Goal: Task Accomplishment & Management: Use online tool/utility

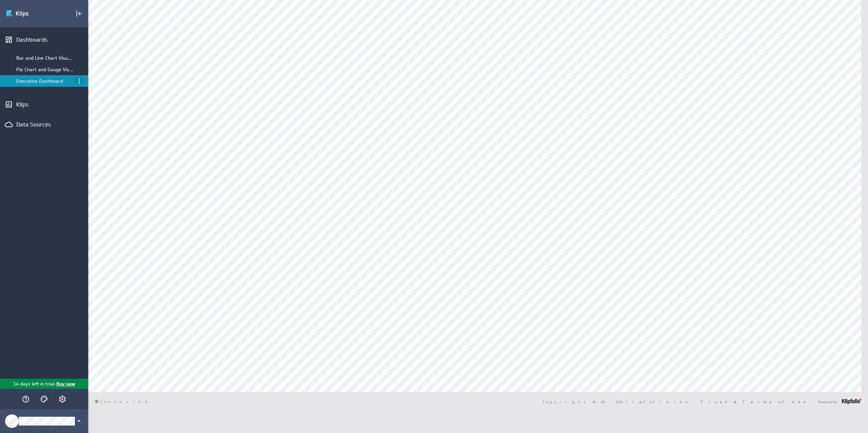
click at [82, 83] on icon "Menu" at bounding box center [79, 81] width 8 height 8
click at [112, 88] on div "Rename..." at bounding box center [109, 87] width 45 height 7
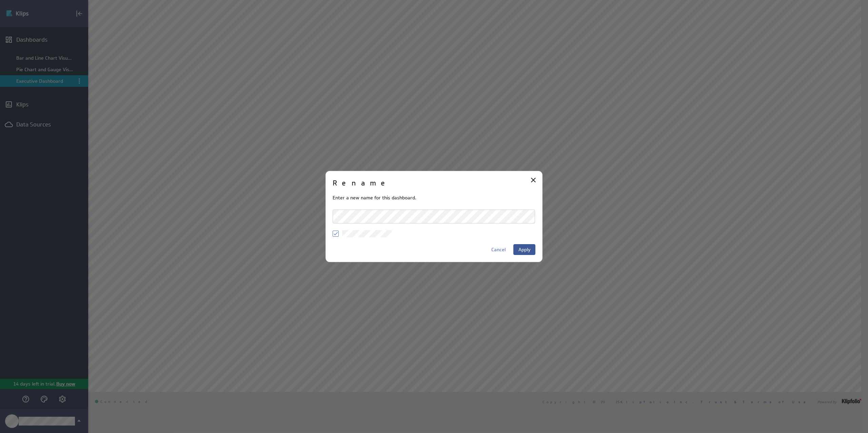
click at [522, 249] on span "Apply" at bounding box center [525, 250] width 12 height 6
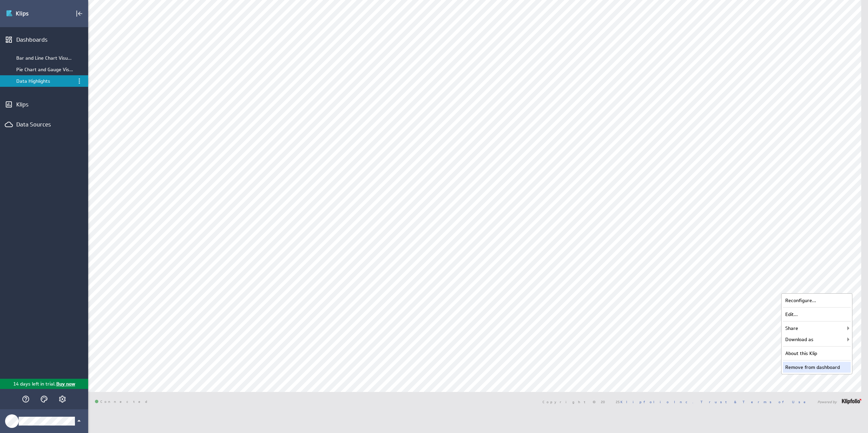
click at [835, 370] on div "Remove from dashboard" at bounding box center [817, 367] width 68 height 11
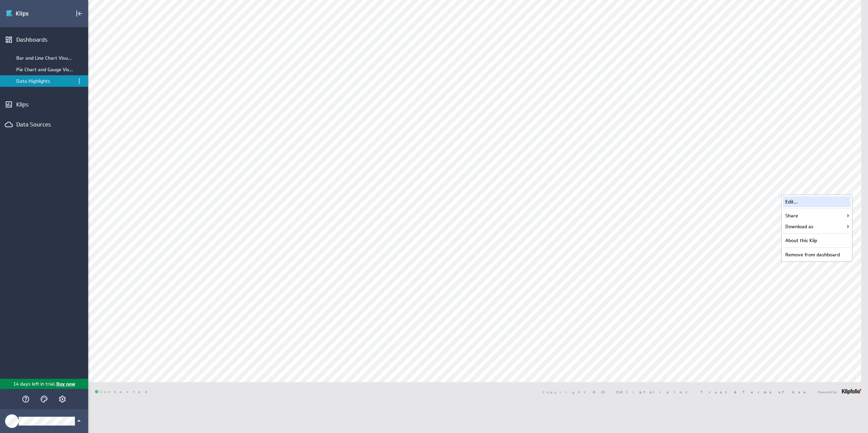
click at [790, 202] on div "Edit..." at bounding box center [817, 201] width 68 height 11
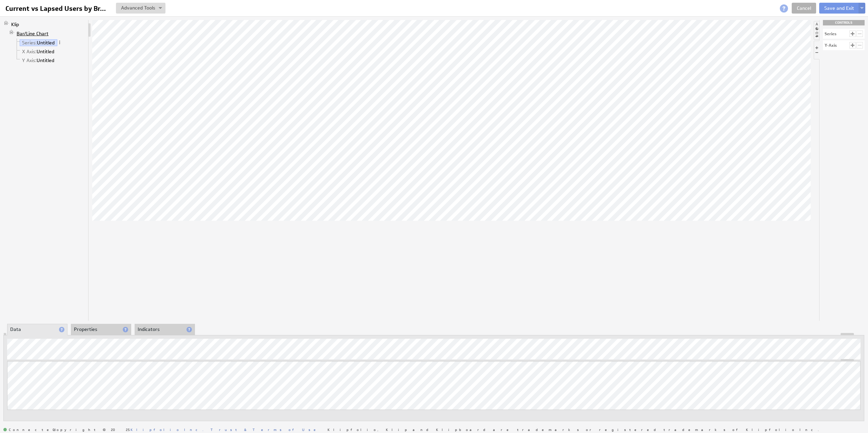
click at [28, 31] on link "Bar/Line Chart" at bounding box center [32, 33] width 37 height 7
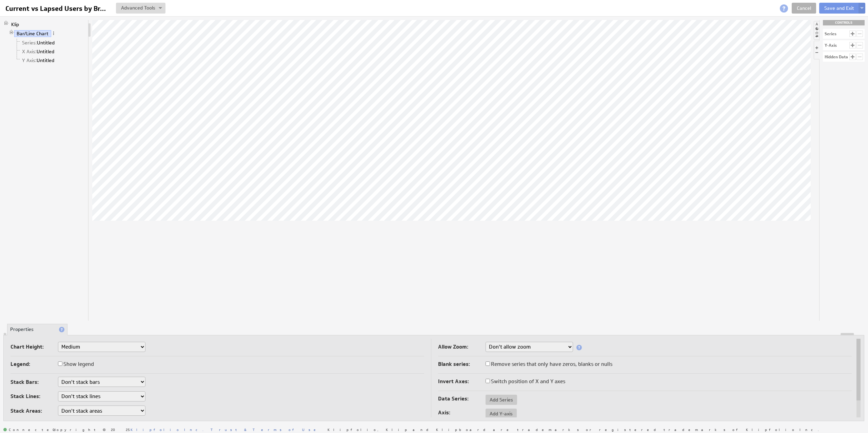
click at [139, 346] on select "Small Medium Large X-Large Custom..." at bounding box center [102, 347] width 88 height 10
select select "3"
click at [58, 342] on select "Small Medium Large X-Large Custom..." at bounding box center [102, 347] width 88 height 10
select select "3"
click at [834, 11] on button "Save and Exit" at bounding box center [840, 8] width 40 height 11
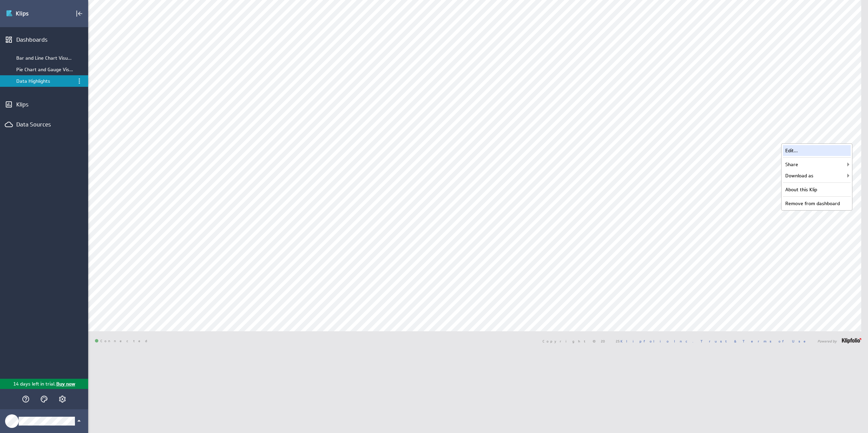
click at [823, 152] on div "Edit..." at bounding box center [817, 150] width 68 height 11
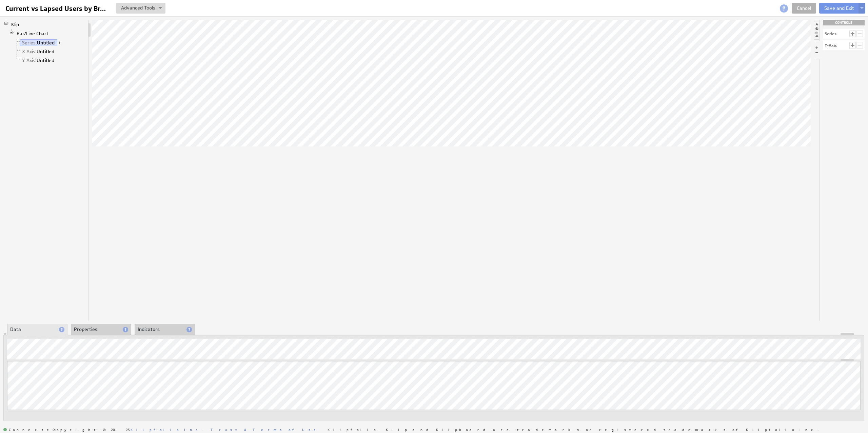
click at [46, 41] on link "Series: Untitled" at bounding box center [39, 42] width 38 height 7
click at [44, 53] on link "X Axis: Untitled" at bounding box center [38, 51] width 37 height 7
click at [106, 334] on div at bounding box center [434, 334] width 861 height 2
click at [85, 326] on li "Properties" at bounding box center [101, 330] width 60 height 12
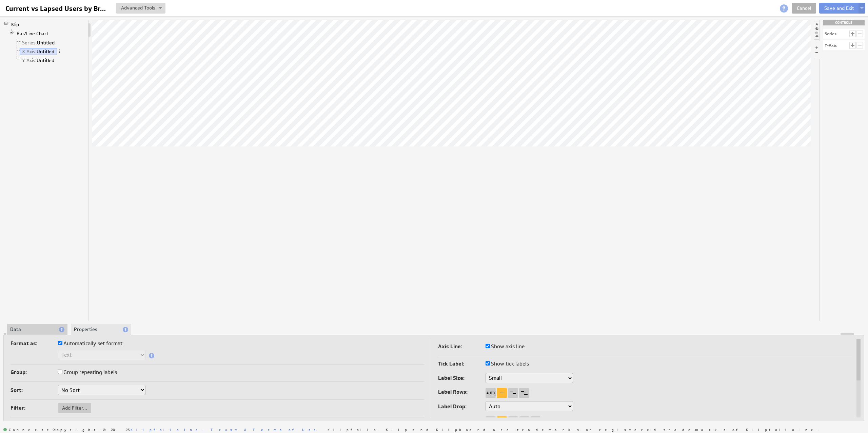
click at [143, 390] on select "No Sort A to Z Z to A" at bounding box center [102, 390] width 88 height 10
click at [58, 385] on select "No Sort A to Z Z to A" at bounding box center [102, 390] width 88 height 10
click at [46, 60] on link "Y Axis: Untitled" at bounding box center [38, 60] width 37 height 7
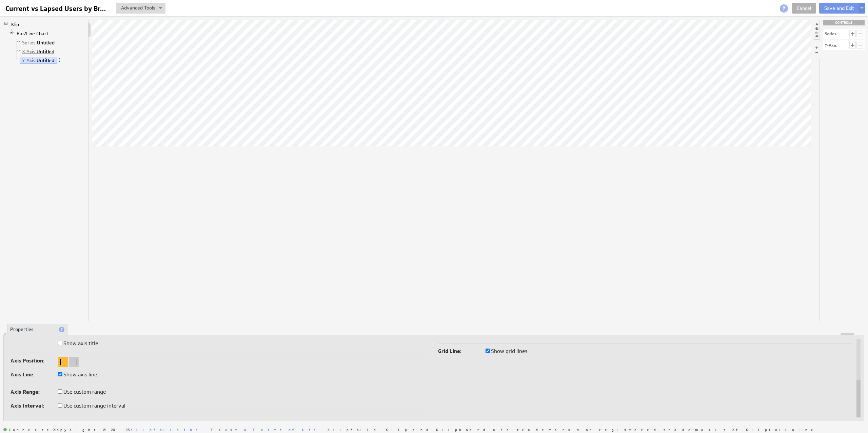
click at [43, 52] on link "X Axis: Untitled" at bounding box center [38, 51] width 37 height 7
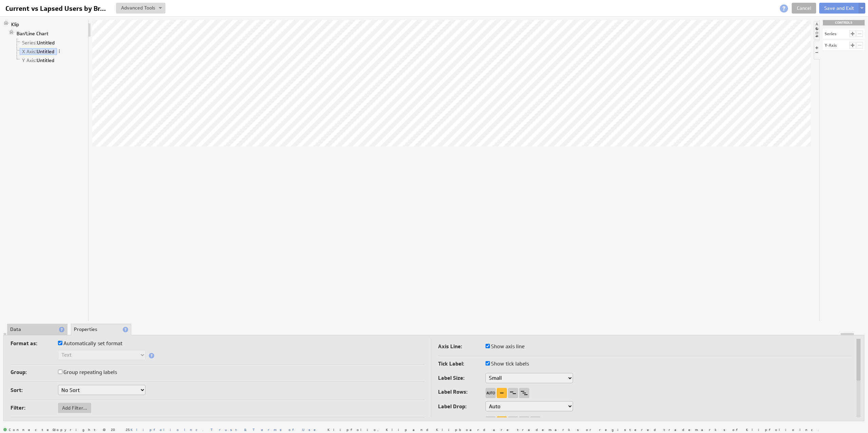
click at [141, 393] on select "No Sort A to Z Z to A" at bounding box center [102, 390] width 88 height 10
click at [58, 385] on select "No Sort A to Z Z to A" at bounding box center [102, 390] width 88 height 10
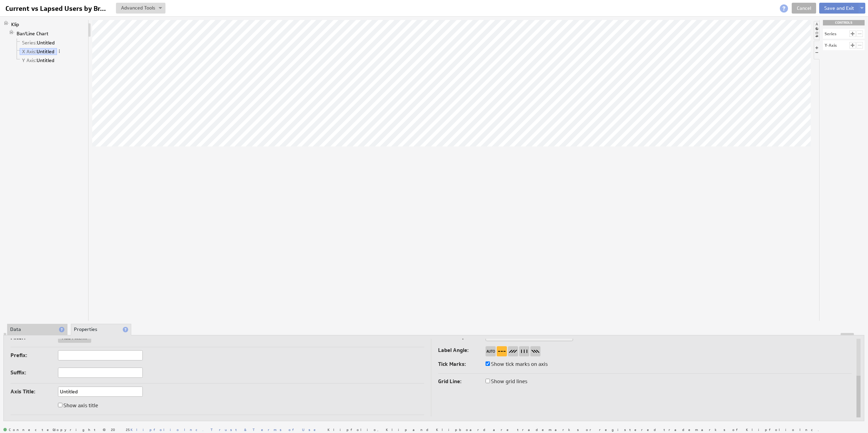
click at [841, 10] on button "Save and Exit" at bounding box center [840, 8] width 40 height 11
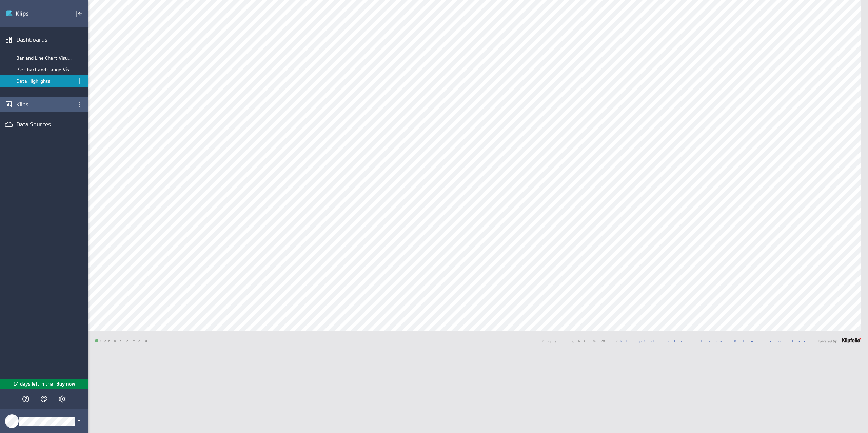
click at [12, 100] on icon "Klips" at bounding box center [9, 104] width 8 height 8
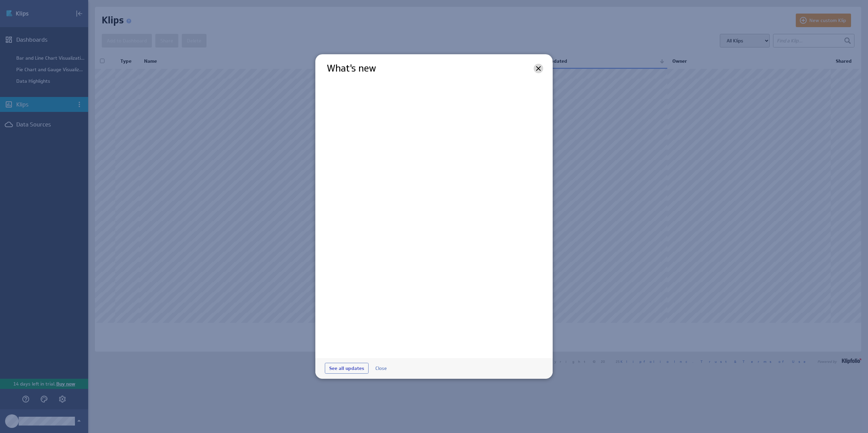
click at [537, 67] on icon at bounding box center [538, 68] width 5 height 5
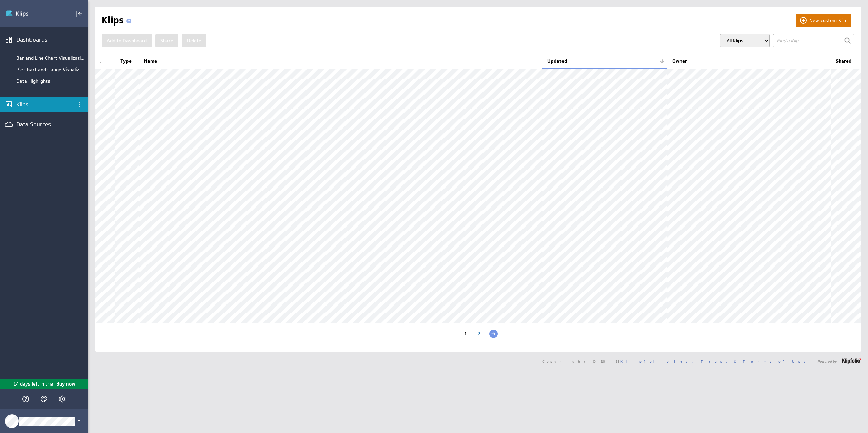
click at [796, 20] on button "New custom Klip" at bounding box center [823, 21] width 55 height 14
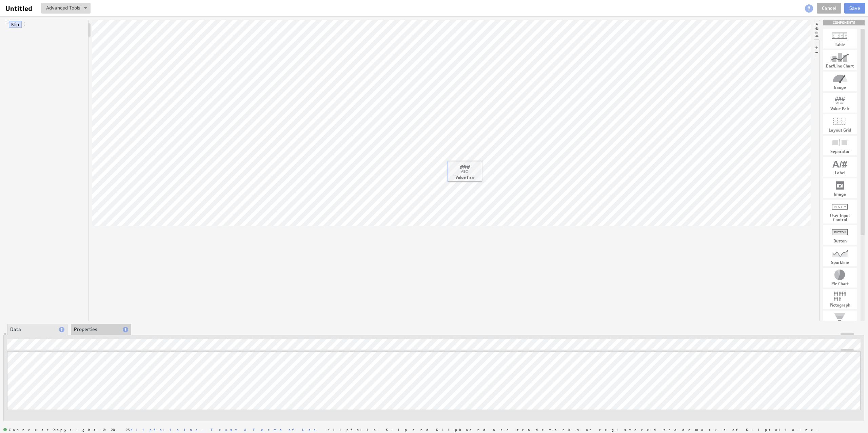
drag, startPoint x: 843, startPoint y: 101, endPoint x: 467, endPoint y: 169, distance: 381.7
click at [833, 6] on link "Cancel" at bounding box center [829, 8] width 24 height 11
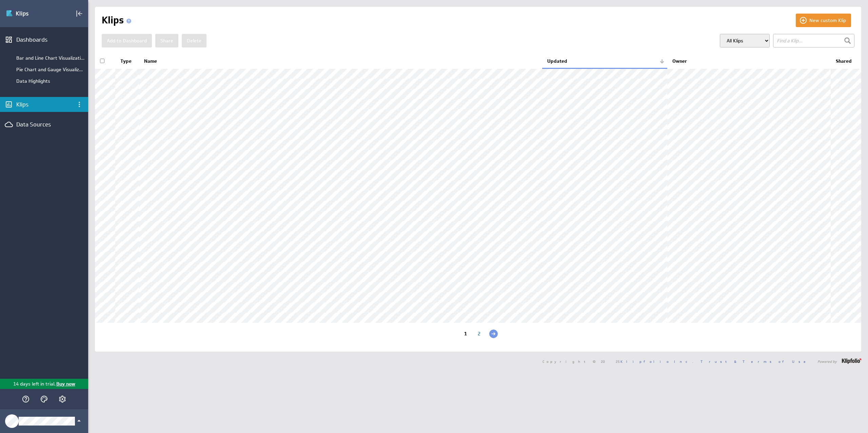
click at [27, 109] on div "Klips" at bounding box center [44, 104] width 88 height 15
click at [820, 19] on button "New custom Klip" at bounding box center [823, 21] width 55 height 14
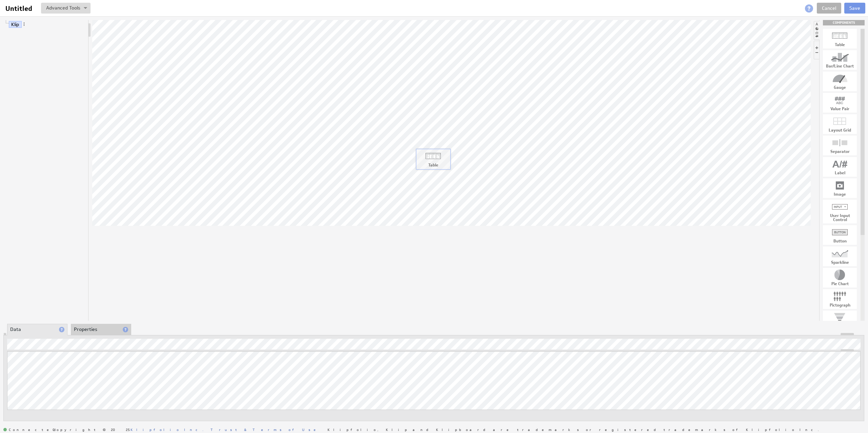
drag, startPoint x: 841, startPoint y: 41, endPoint x: 434, endPoint y: 161, distance: 424.4
drag, startPoint x: 842, startPoint y: 209, endPoint x: 480, endPoint y: 161, distance: 365.1
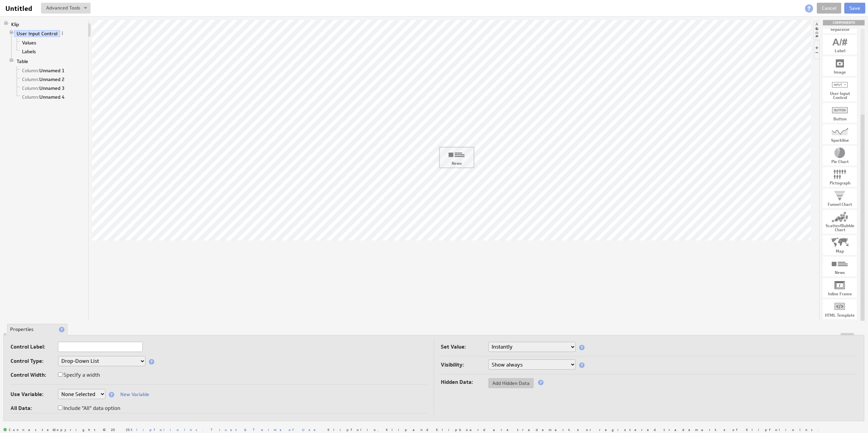
drag, startPoint x: 843, startPoint y: 268, endPoint x: 459, endPoint y: 158, distance: 399.0
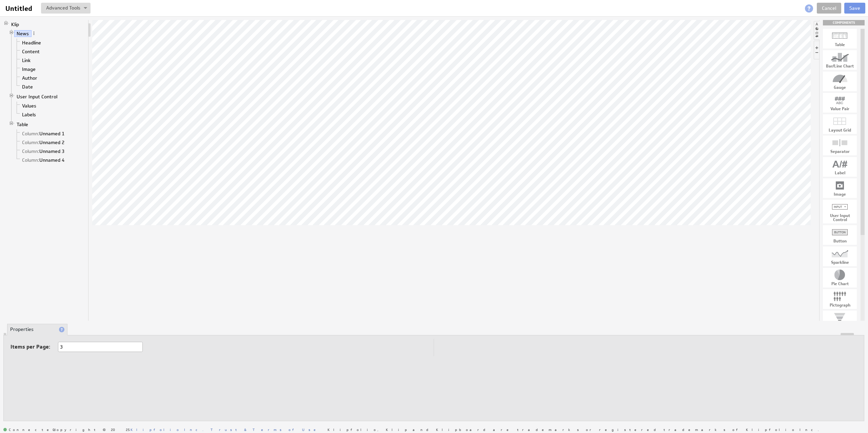
drag, startPoint x: 864, startPoint y: 275, endPoint x: 868, endPoint y: 171, distance: 104.2
click at [868, 171] on div "Klip News Headline Content Link Image Author Date User Input Control Values Lab…" at bounding box center [434, 220] width 868 height 409
drag, startPoint x: 838, startPoint y: 102, endPoint x: 426, endPoint y: 140, distance: 414.0
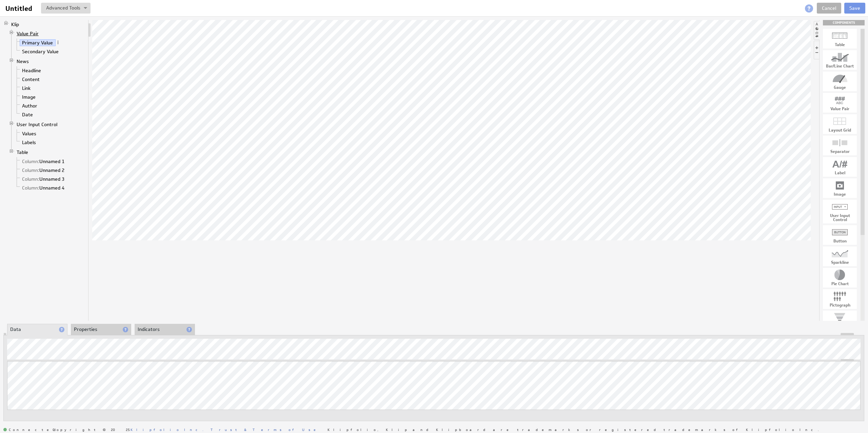
click at [34, 34] on link "Value Pair" at bounding box center [27, 33] width 27 height 7
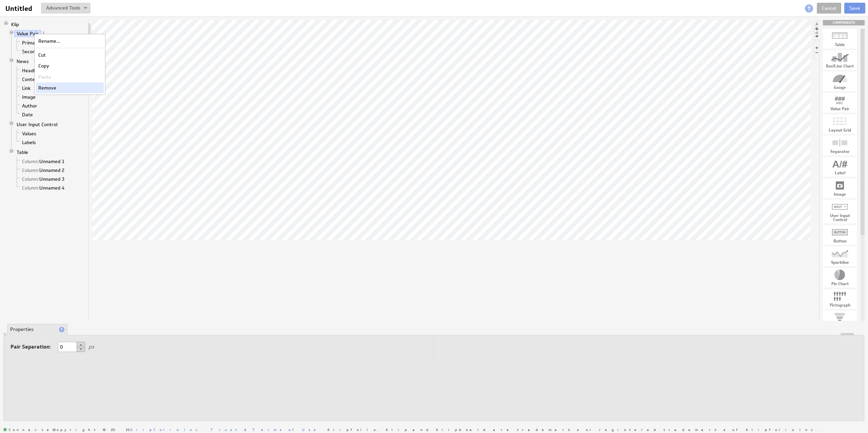
click at [49, 89] on div "Remove" at bounding box center [70, 87] width 68 height 11
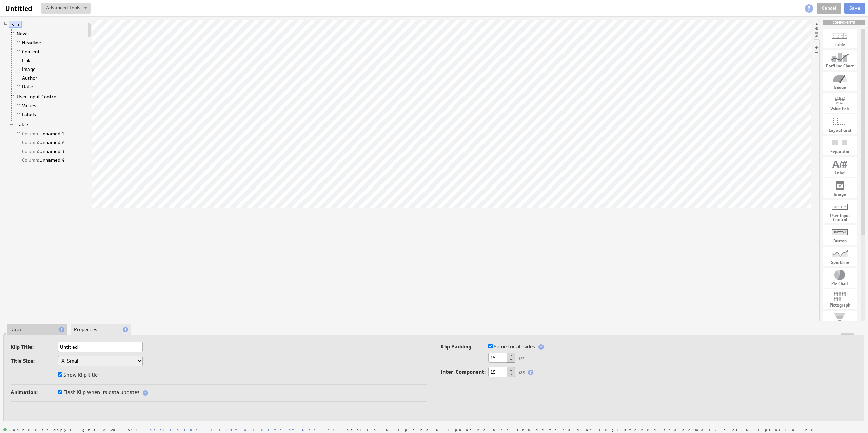
click at [20, 35] on link "News" at bounding box center [22, 33] width 17 height 7
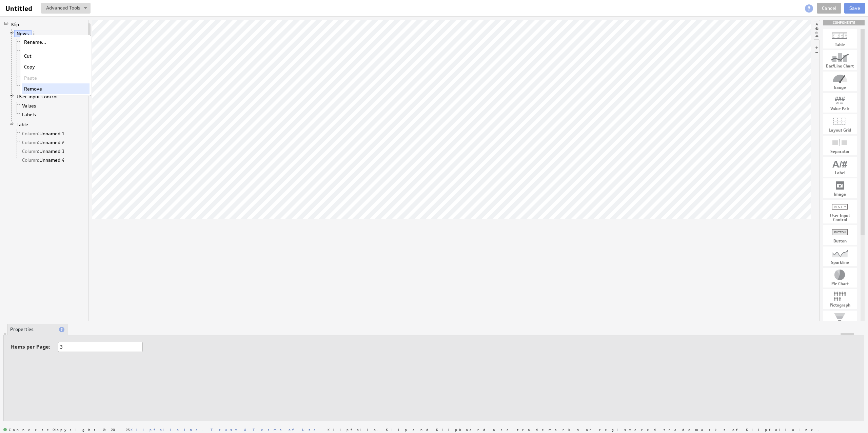
click at [28, 88] on div "Remove" at bounding box center [56, 88] width 68 height 11
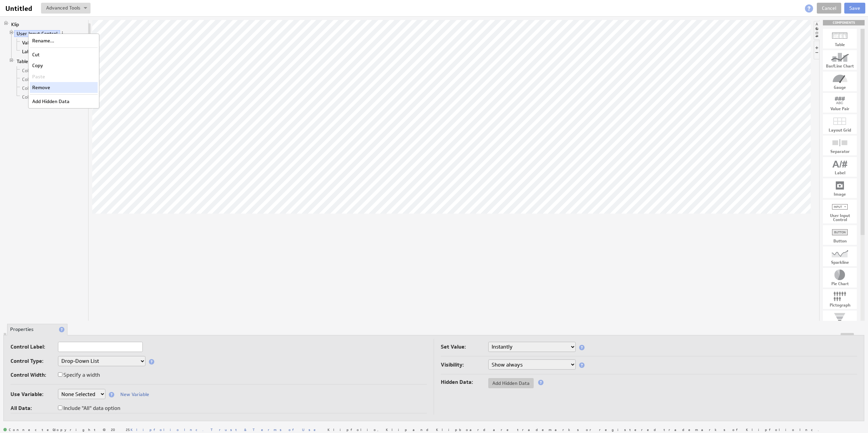
click at [39, 87] on div "Remove" at bounding box center [64, 87] width 68 height 11
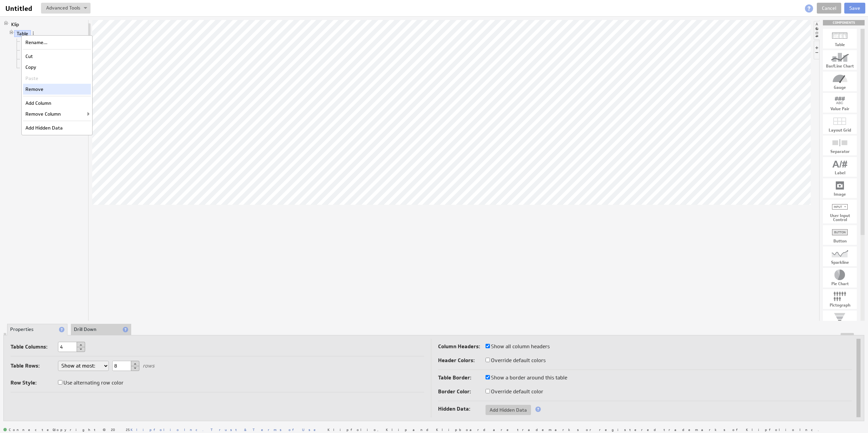
click at [39, 92] on div "Remove" at bounding box center [57, 89] width 68 height 11
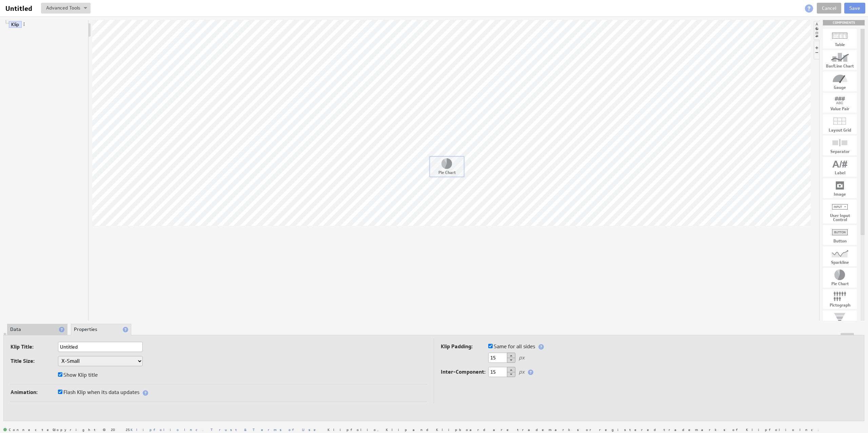
drag, startPoint x: 842, startPoint y: 275, endPoint x: 448, endPoint y: 163, distance: 409.0
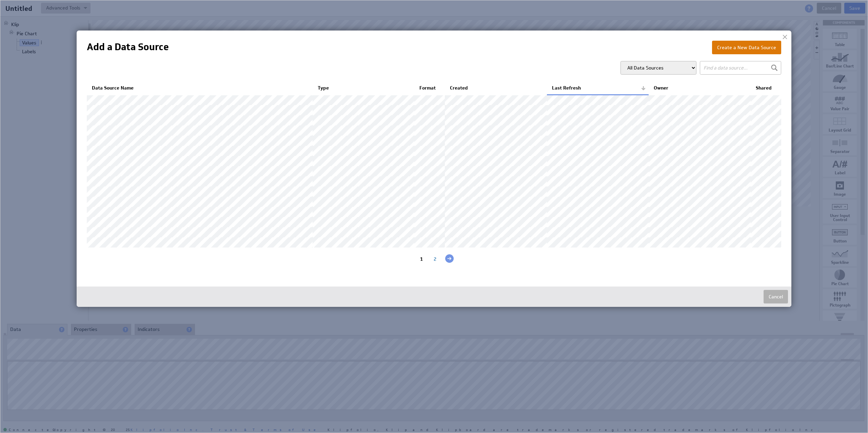
click at [737, 52] on button "Create a New Data Source" at bounding box center [746, 48] width 69 height 14
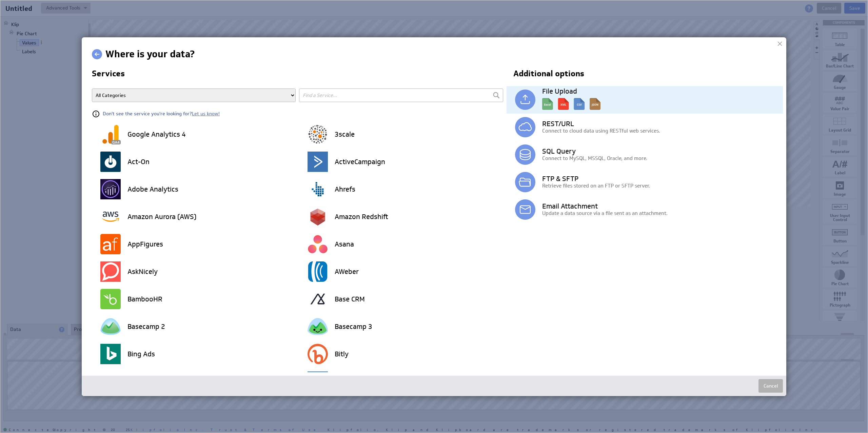
click at [527, 104] on img at bounding box center [525, 100] width 20 height 20
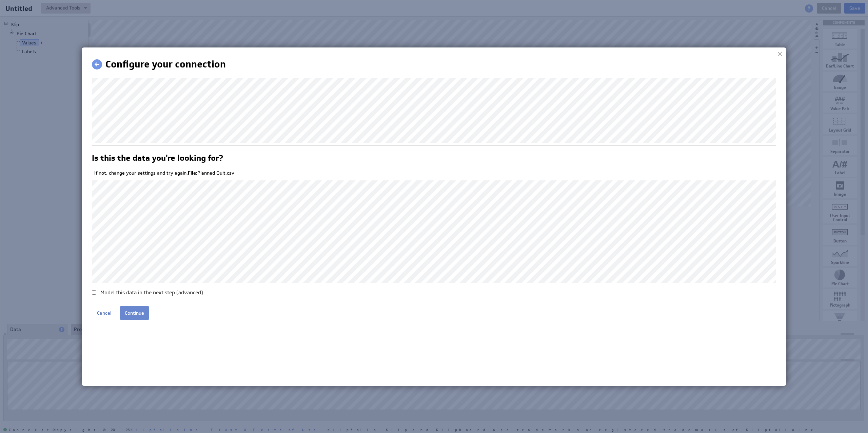
click at [133, 311] on input "Continue" at bounding box center [135, 313] width 30 height 14
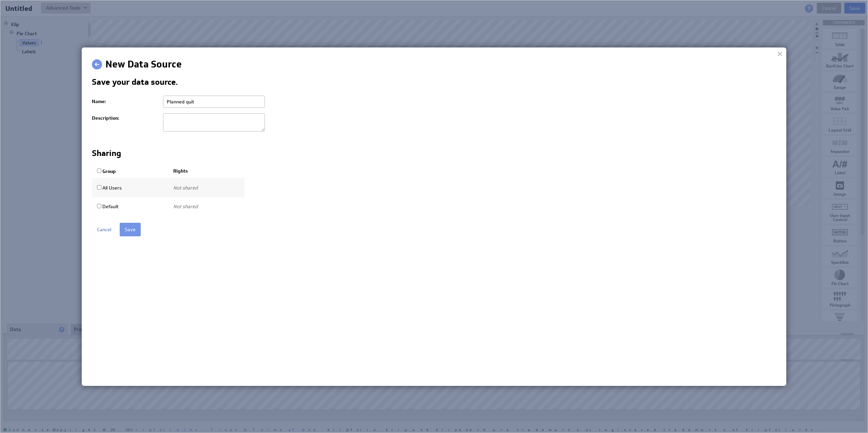
click at [98, 189] on input "All Users" at bounding box center [99, 187] width 4 height 4
checkbox input "true"
click at [204, 190] on select "Use only Use and edit Do not share" at bounding box center [195, 188] width 45 height 12
select select "c9c869d6a52369ebfdd027c08a4c7b80:use,edit"
click at [173, 182] on select "Use only Use and edit Do not share" at bounding box center [195, 188] width 45 height 12
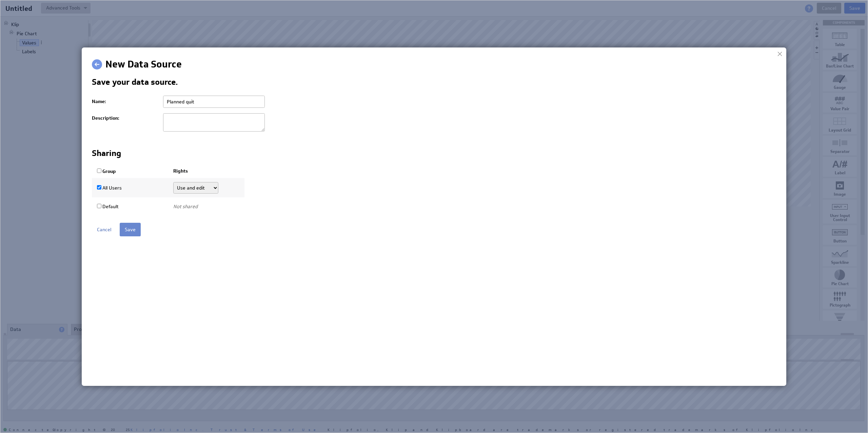
click at [128, 232] on input "Save" at bounding box center [130, 230] width 21 height 14
click at [126, 229] on input "Save" at bounding box center [130, 230] width 21 height 14
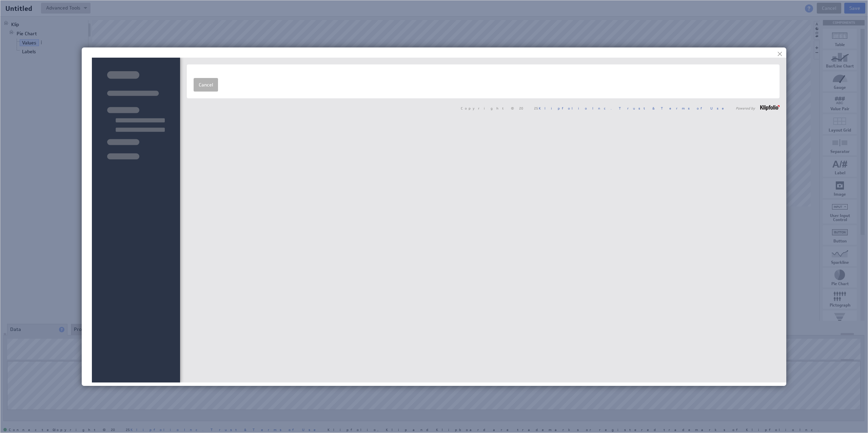
click at [130, 230] on div at bounding box center [136, 220] width 88 height 325
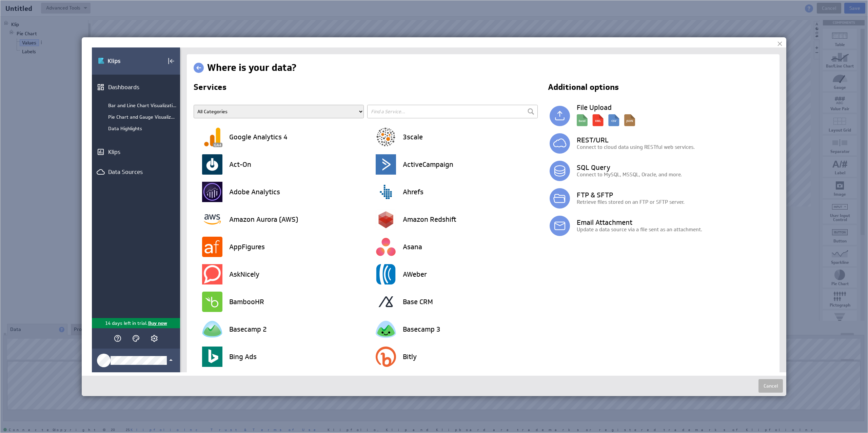
click at [780, 42] on div at bounding box center [780, 44] width 10 height 10
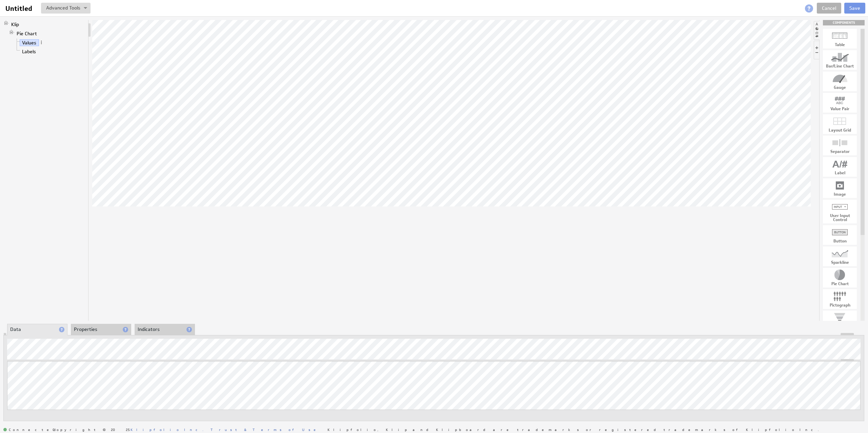
click at [106, 329] on li "Properties" at bounding box center [101, 330] width 60 height 12
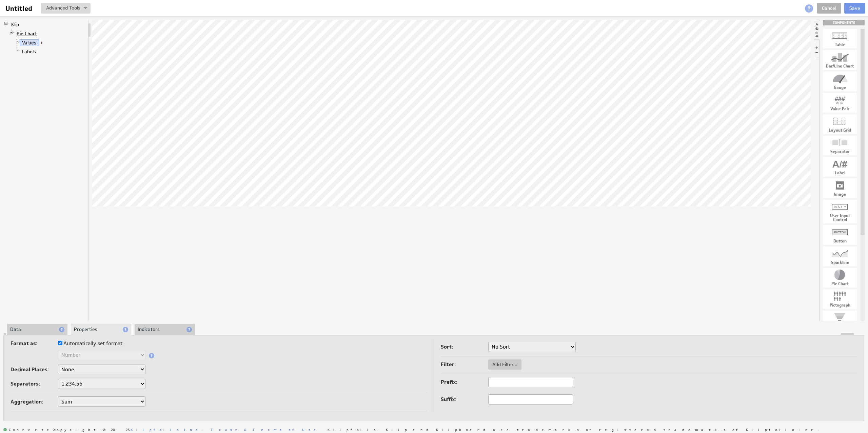
click at [21, 32] on link "Pie Chart" at bounding box center [26, 33] width 25 height 7
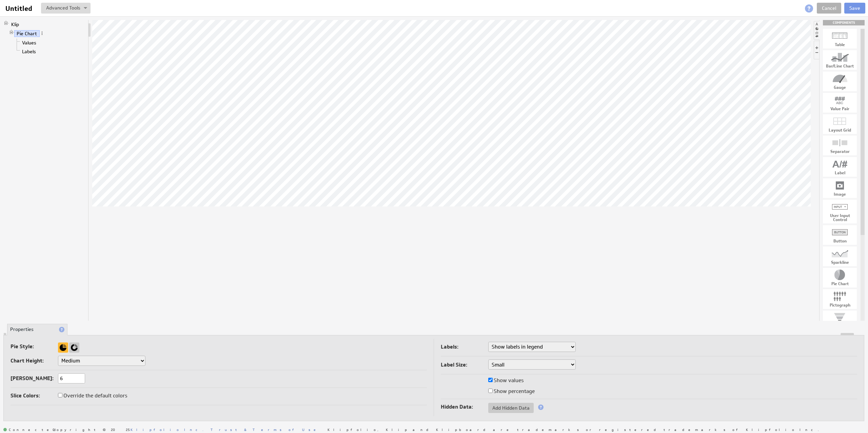
click at [68, 382] on input "6" at bounding box center [71, 379] width 27 height 10
type input "10"
click at [32, 54] on link "Labels" at bounding box center [29, 51] width 19 height 7
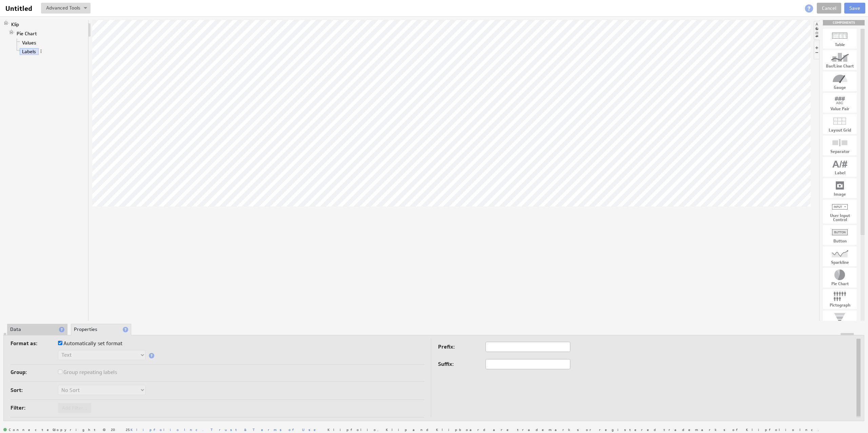
click at [31, 330] on li "Data" at bounding box center [37, 330] width 60 height 12
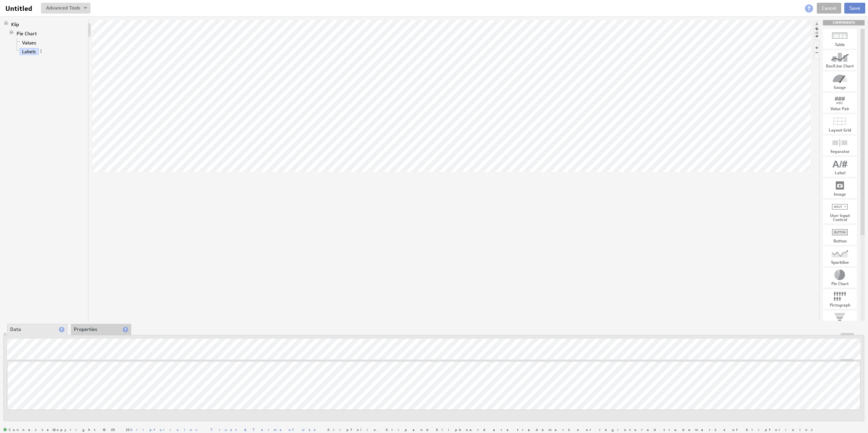
click at [851, 8] on button "Save" at bounding box center [855, 8] width 21 height 11
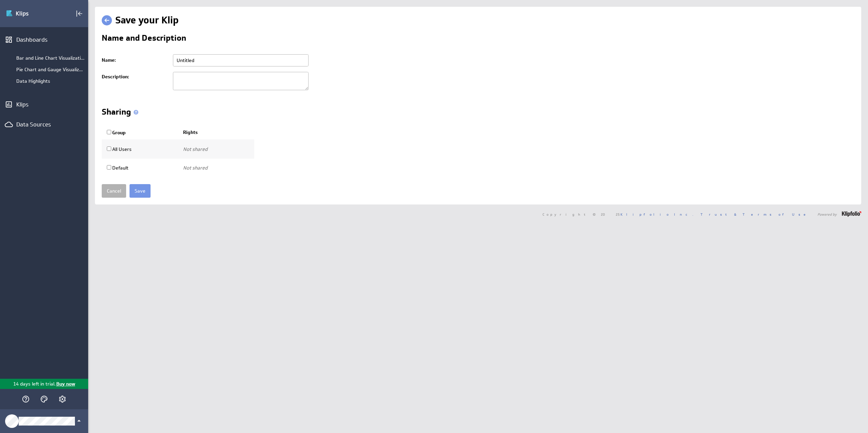
drag, startPoint x: 198, startPoint y: 62, endPoint x: 172, endPoint y: 62, distance: 26.1
click at [172, 62] on td "Untitled Please enter a valid name" at bounding box center [512, 61] width 685 height 18
click at [192, 58] on input "Planned Timeframe" at bounding box center [241, 60] width 136 height 12
type input "Planned Use Timeframe"
click at [147, 190] on input "Save" at bounding box center [140, 191] width 21 height 14
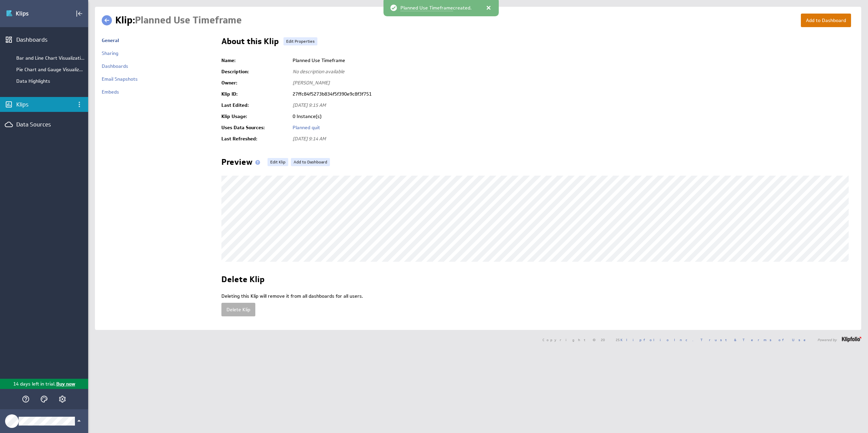
click at [802, 17] on button "Add to Dashboard" at bounding box center [826, 21] width 50 height 14
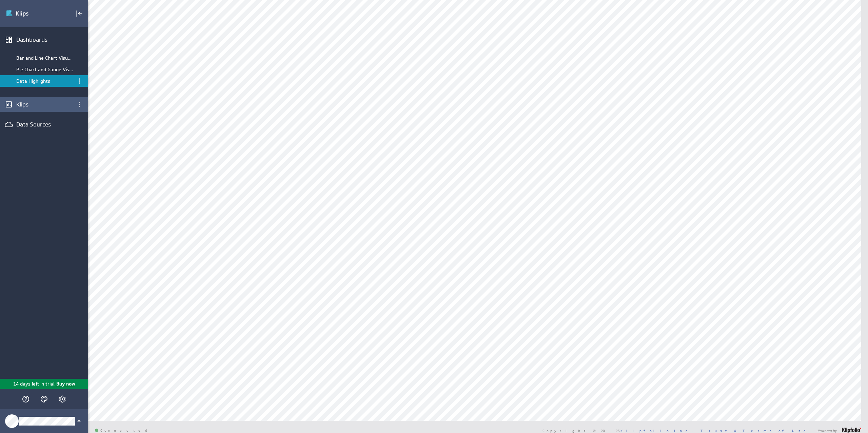
click at [21, 106] on div "Klips" at bounding box center [44, 104] width 56 height 7
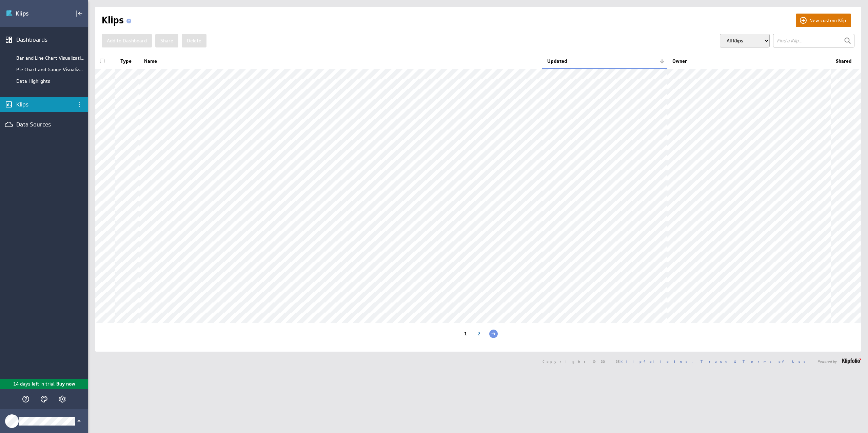
click at [819, 18] on button "New custom Klip" at bounding box center [823, 21] width 55 height 14
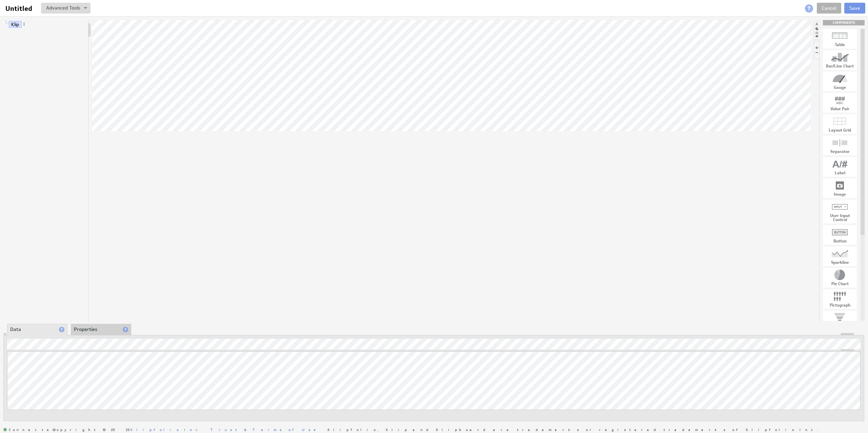
click at [840, 144] on div at bounding box center [840, 142] width 34 height 11
drag, startPoint x: 840, startPoint y: 144, endPoint x: 490, endPoint y: 182, distance: 352.8
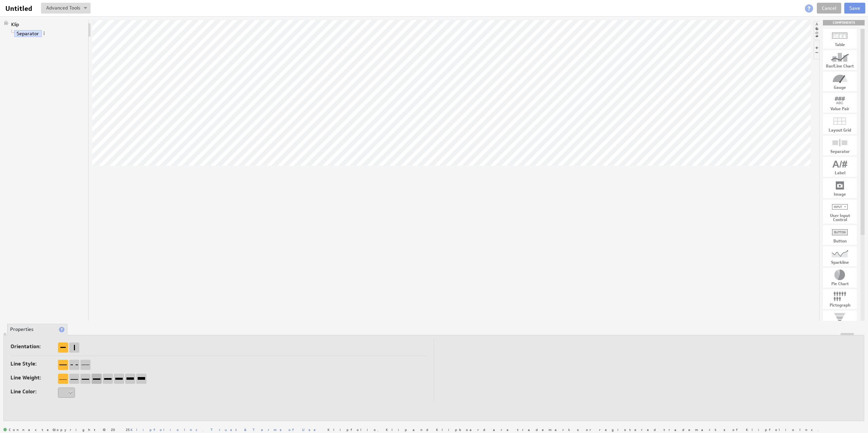
click at [97, 380] on div at bounding box center [97, 379] width 10 height 10
click at [861, 5] on button "Save" at bounding box center [855, 8] width 21 height 11
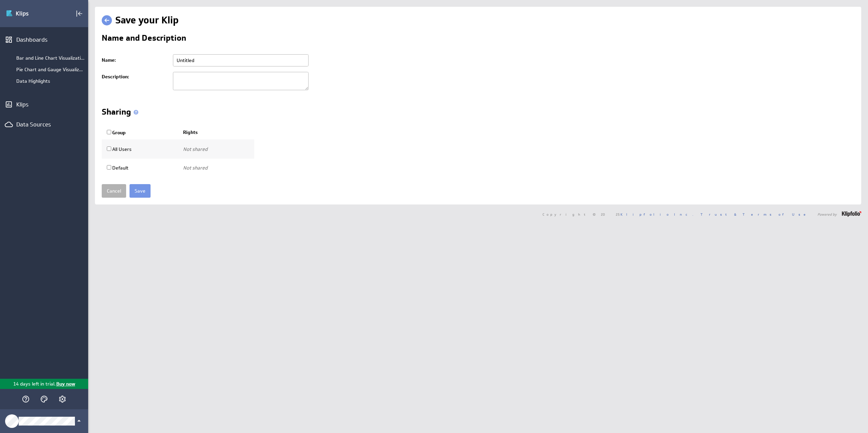
drag, startPoint x: 243, startPoint y: 62, endPoint x: 148, endPoint y: 55, distance: 95.3
click at [148, 55] on tr "Name: Untitled Please enter a valid name" at bounding box center [478, 61] width 753 height 18
type input "Divider"
click at [135, 190] on input "Save" at bounding box center [140, 191] width 21 height 14
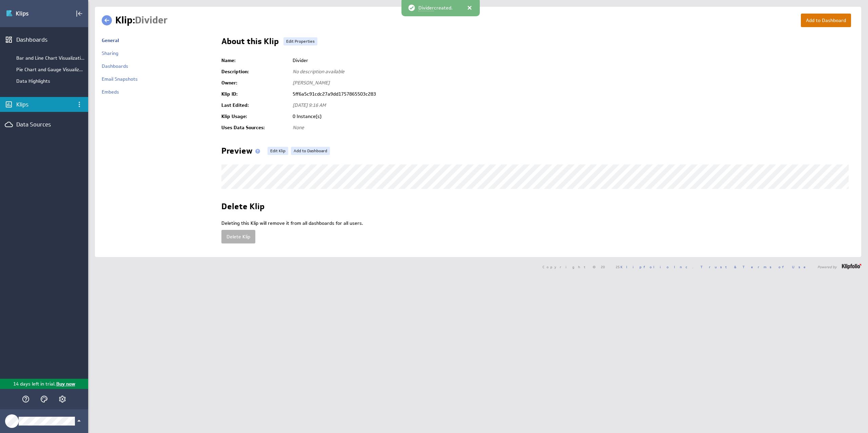
click at [811, 24] on button "Add to Dashboard" at bounding box center [826, 21] width 50 height 14
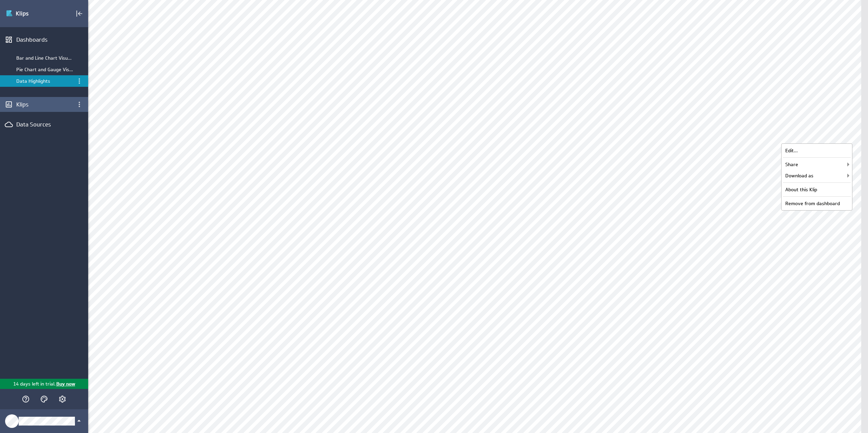
click at [22, 105] on div "Klips" at bounding box center [44, 104] width 56 height 7
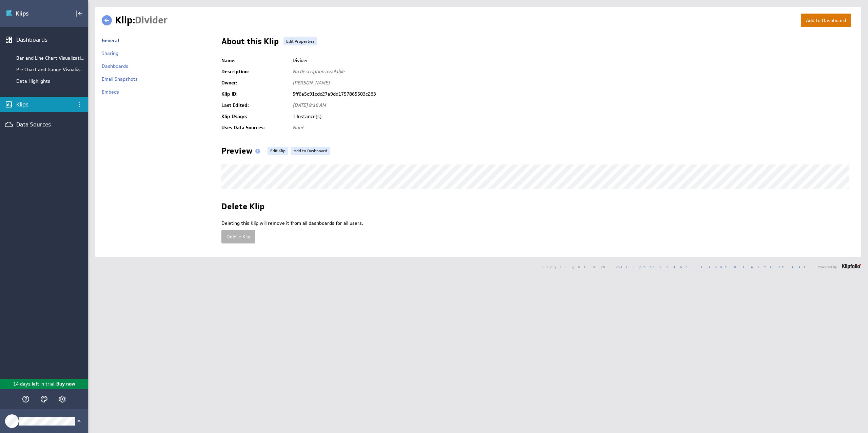
click at [804, 20] on button "Add to Dashboard" at bounding box center [826, 21] width 50 height 14
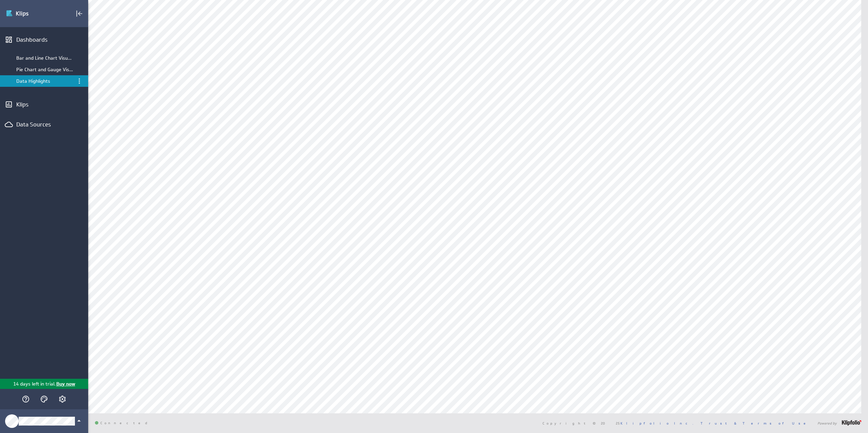
scroll to position [66, 0]
click at [43, 398] on icon "Themes" at bounding box center [44, 399] width 8 height 8
click at [76, 386] on p "Dark" at bounding box center [77, 388] width 11 height 7
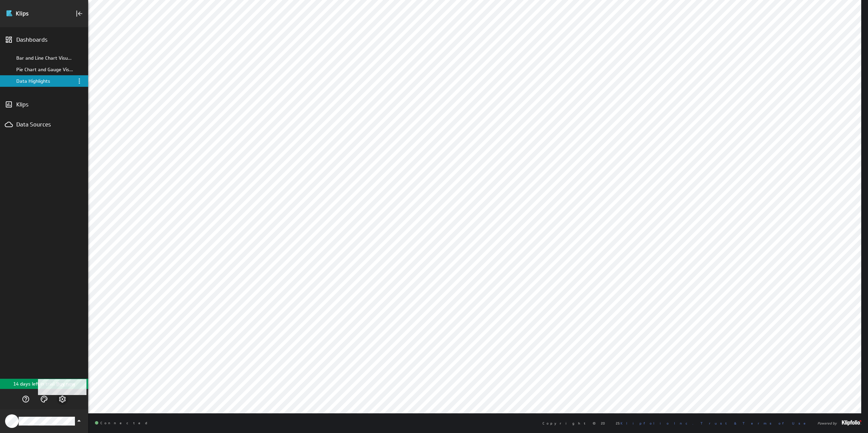
click at [63, 400] on icon "Account and settings" at bounding box center [62, 399] width 8 height 8
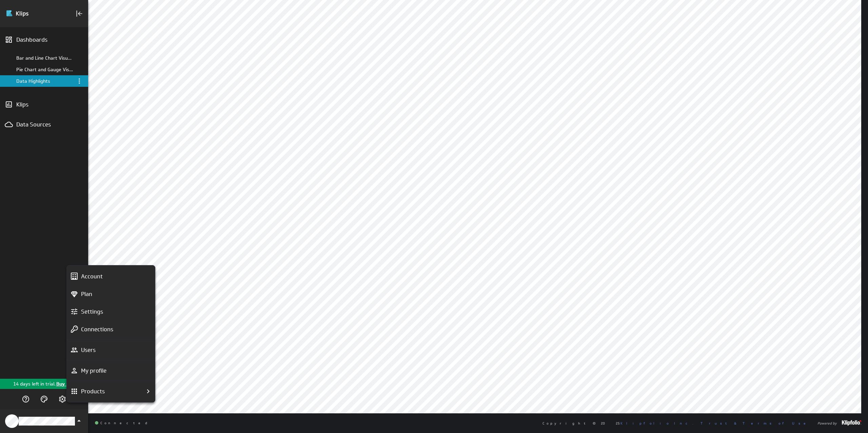
click at [38, 342] on div at bounding box center [434, 216] width 868 height 433
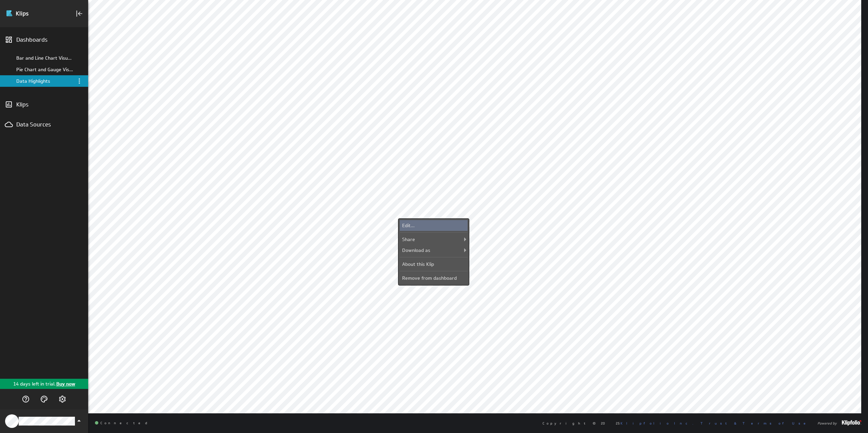
click at [417, 223] on div "Edit..." at bounding box center [434, 225] width 68 height 11
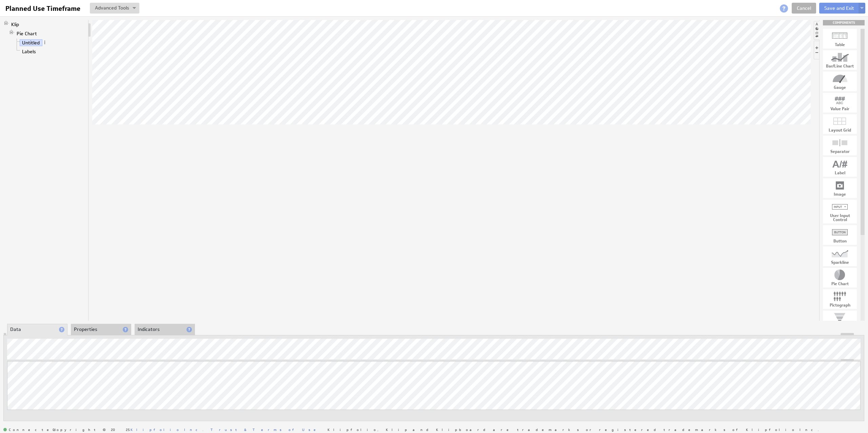
click at [101, 330] on li "Properties" at bounding box center [101, 330] width 60 height 12
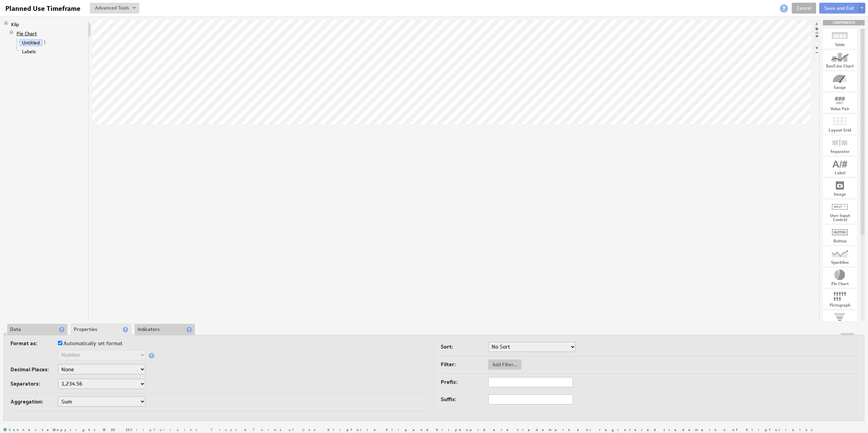
click at [29, 34] on link "Pie Chart" at bounding box center [26, 33] width 25 height 7
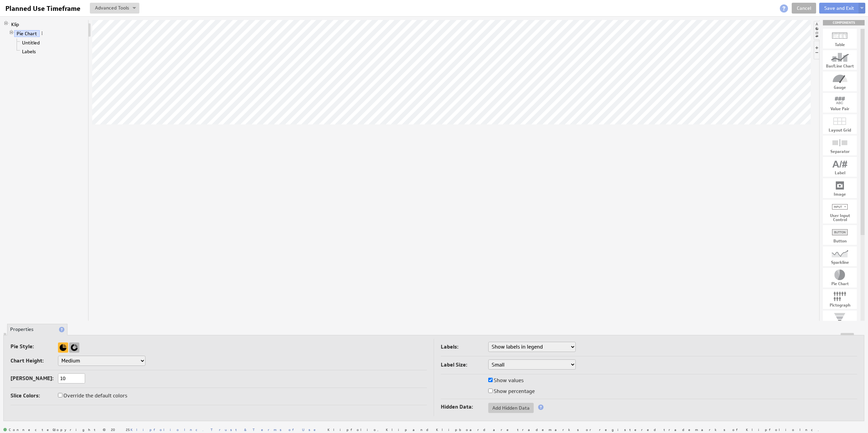
click at [74, 348] on div at bounding box center [74, 348] width 10 height 10
click at [126, 358] on select "Small Medium Large X-Large Custom..." at bounding box center [102, 361] width 88 height 10
select select "3"
click at [58, 356] on select "Small Medium Large X-Large Custom..." at bounding box center [102, 361] width 88 height 10
select select "3"
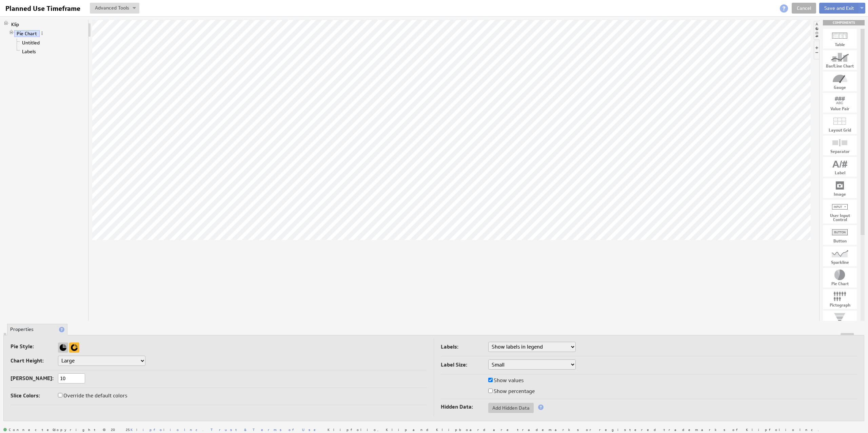
click at [833, 6] on button "Save and Exit" at bounding box center [840, 8] width 40 height 11
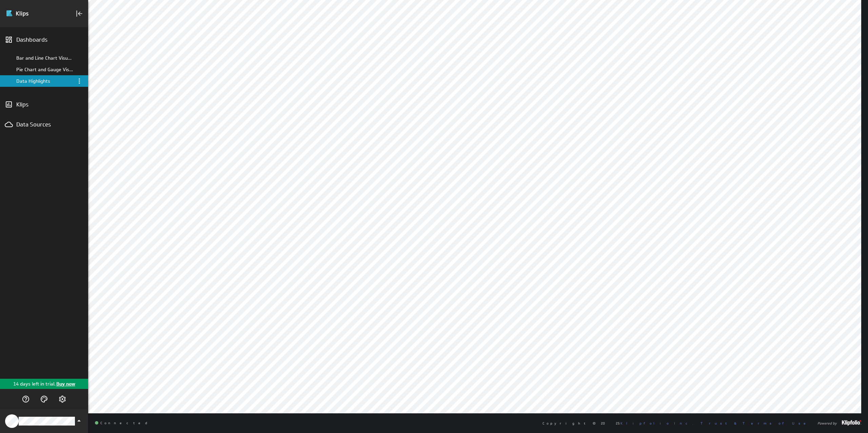
scroll to position [0, 0]
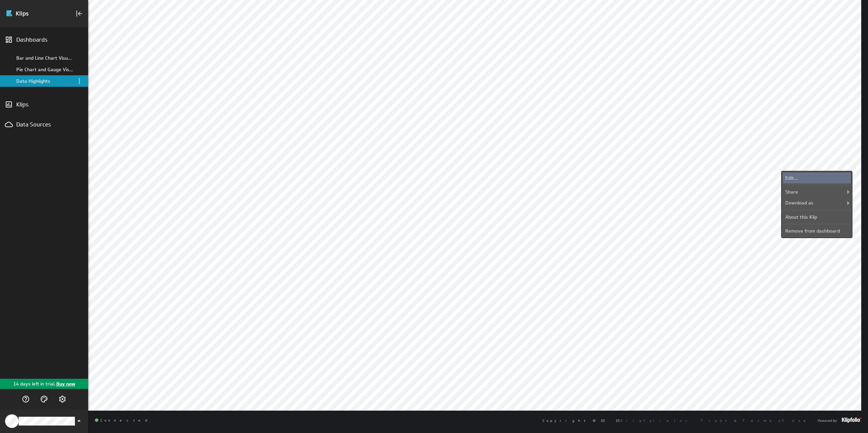
click at [824, 176] on div "Edit..." at bounding box center [817, 178] width 68 height 11
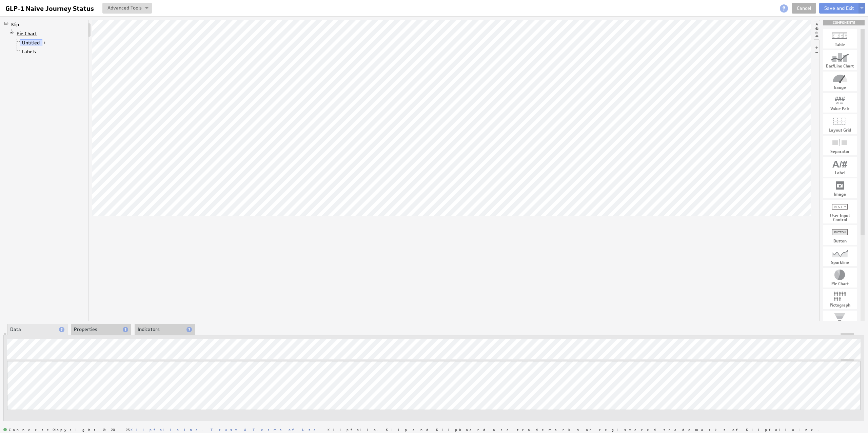
click at [32, 33] on link "Pie Chart" at bounding box center [26, 33] width 25 height 7
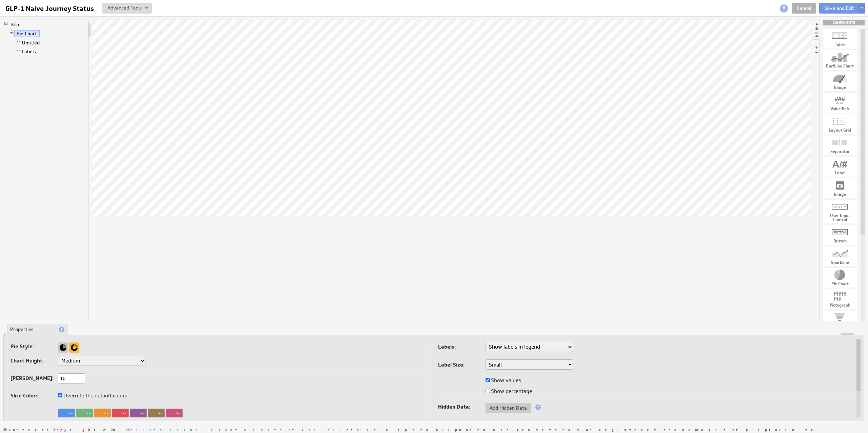
click at [94, 365] on select "Small Medium Large X-Large Custom..." at bounding box center [102, 361] width 88 height 10
select select "3"
click at [58, 356] on select "Small Medium Large X-Large Custom..." at bounding box center [102, 361] width 88 height 10
select select "3"
click at [844, 8] on button "Save and Exit" at bounding box center [840, 8] width 40 height 11
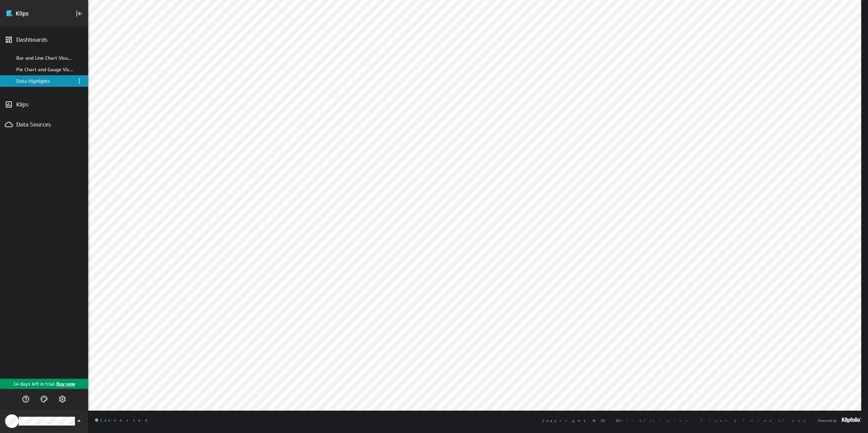
scroll to position [0, 0]
click at [48, 68] on div "Pie Chart and Gauge Visualizations" at bounding box center [44, 69] width 57 height 6
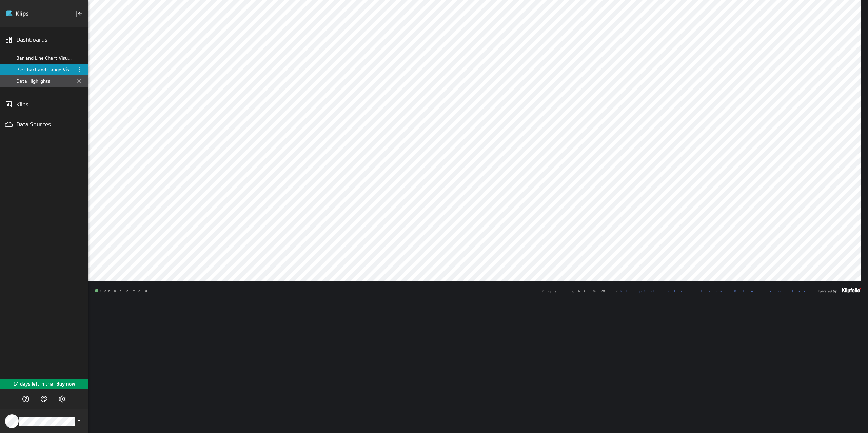
click at [44, 78] on div "Data Highlights" at bounding box center [44, 81] width 57 height 6
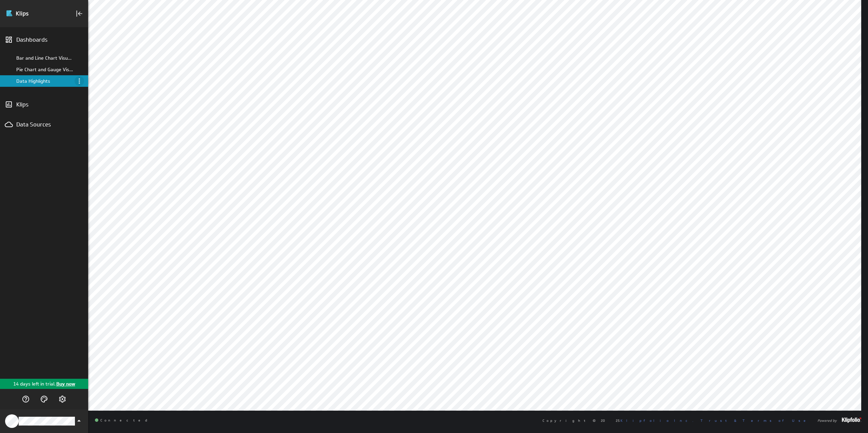
scroll to position [0, 0]
click at [30, 101] on div "Klips" at bounding box center [44, 104] width 56 height 7
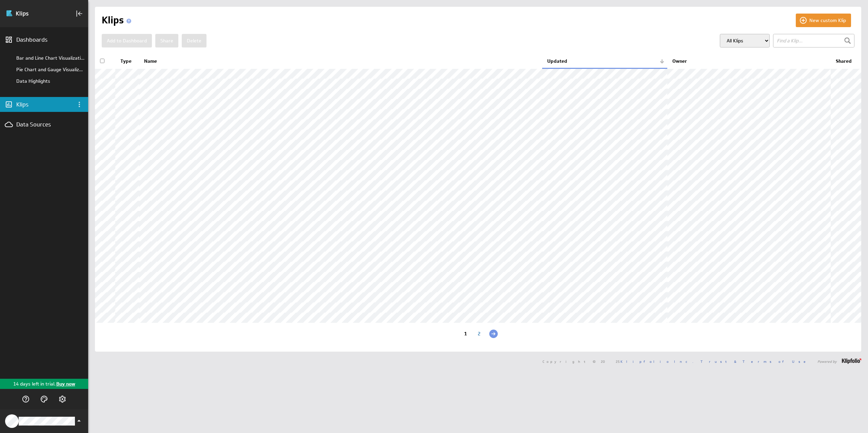
click at [815, 9] on div "New custom Klip Klips Add to Dashboard Share [GEOGRAPHIC_DATA]" at bounding box center [478, 179] width 767 height 345
click at [815, 24] on button "New custom Klip" at bounding box center [823, 21] width 55 height 14
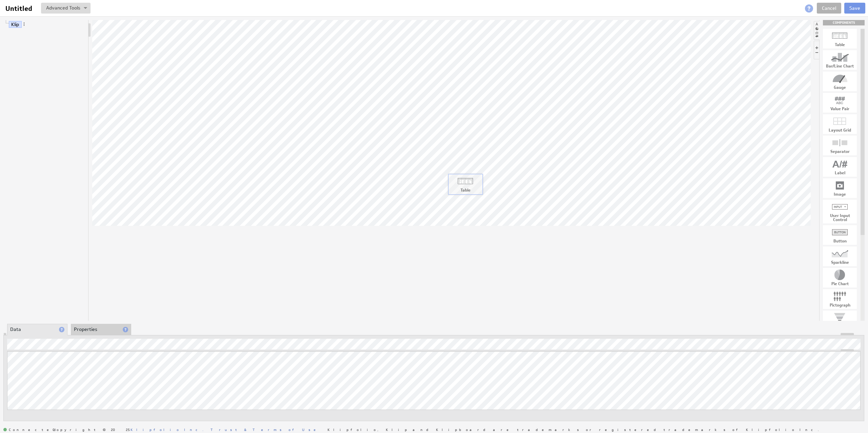
drag, startPoint x: 843, startPoint y: 38, endPoint x: 468, endPoint y: 184, distance: 402.0
click at [47, 41] on link "Column: Unnamed 1" at bounding box center [43, 42] width 47 height 7
click at [40, 43] on link "Column: Unnamed 1" at bounding box center [43, 42] width 47 height 7
click at [48, 42] on link "Column: Unnamed 1" at bounding box center [43, 42] width 47 height 7
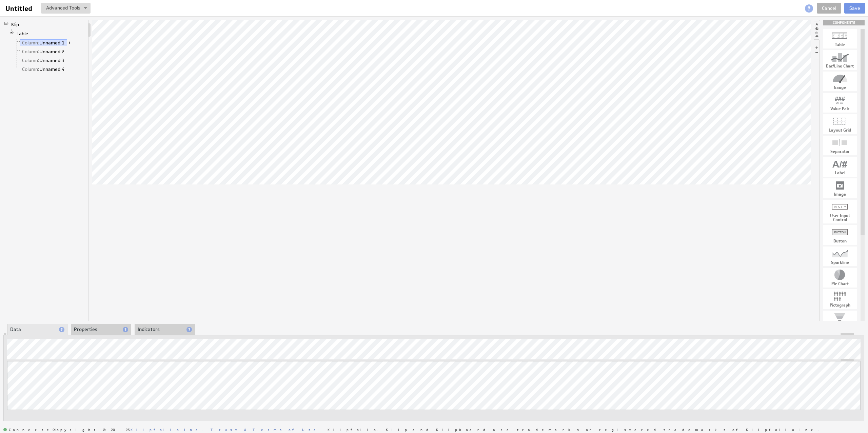
click at [92, 332] on li "Properties" at bounding box center [101, 330] width 60 height 12
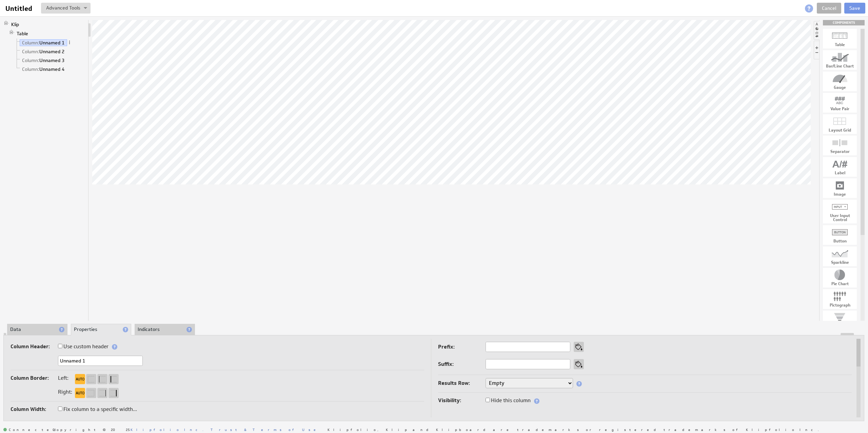
drag, startPoint x: 88, startPoint y: 362, endPoint x: 59, endPoint y: 364, distance: 29.2
click at [59, 364] on input "Unnamed 1" at bounding box center [100, 361] width 85 height 10
type input "Persona"
click at [54, 53] on link "Column: Unnamed 2" at bounding box center [43, 51] width 47 height 7
drag, startPoint x: 94, startPoint y: 363, endPoint x: 36, endPoint y: 364, distance: 58.0
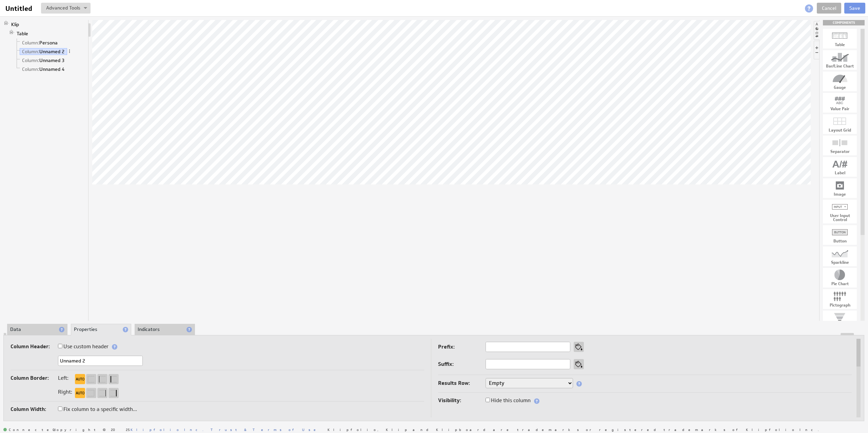
click at [36, 364] on div "Unnamed 2" at bounding box center [218, 361] width 414 height 11
type input "Demographics"
drag, startPoint x: 35, startPoint y: 62, endPoint x: 37, endPoint y: 41, distance: 20.7
click at [37, 41] on ul "Column: Persona Column: Demographics Column: Unnamed 3 Column: Unnamed 4" at bounding box center [49, 55] width 71 height 35
drag, startPoint x: 68, startPoint y: 63, endPoint x: 70, endPoint y: 51, distance: 12.8
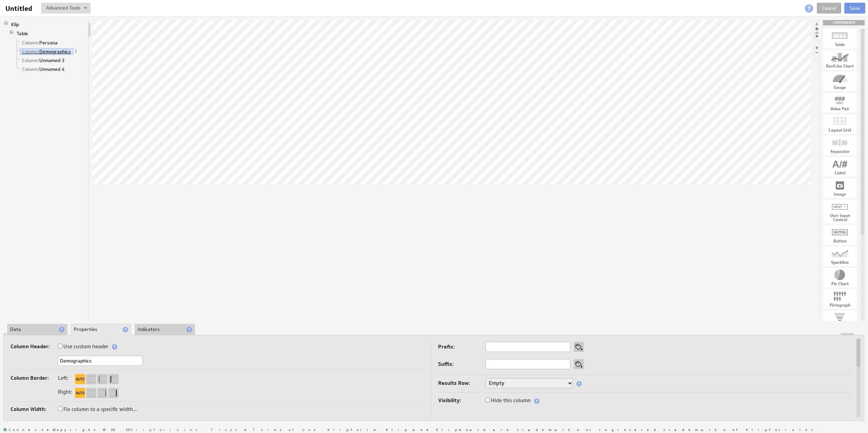
click at [70, 51] on ul "Column: Persona Column: Demographics Column: Unnamed 3 Column: Unnamed 4" at bounding box center [49, 55] width 71 height 35
click at [82, 39] on li "Column: Persona" at bounding box center [49, 42] width 71 height 9
click at [66, 61] on link "Column: Unnamed 3" at bounding box center [43, 60] width 47 height 7
drag, startPoint x: 60, startPoint y: 61, endPoint x: 61, endPoint y: 37, distance: 24.1
click at [61, 37] on li "Table Column: Persona Column: Demographics Column: Unnamed 3 Column: Unnamed 4" at bounding box center [47, 51] width 77 height 45
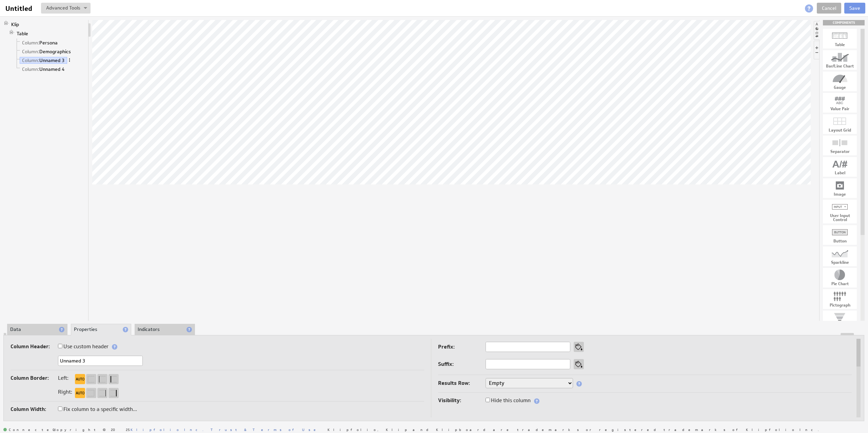
click at [70, 61] on span at bounding box center [69, 60] width 5 height 5
click at [96, 117] on div "Move Column Left" at bounding box center [106, 118] width 68 height 11
click at [71, 51] on span at bounding box center [69, 51] width 5 height 5
click at [93, 103] on div "Move Column Left" at bounding box center [107, 107] width 68 height 11
drag, startPoint x: 98, startPoint y: 361, endPoint x: 21, endPoint y: 366, distance: 77.5
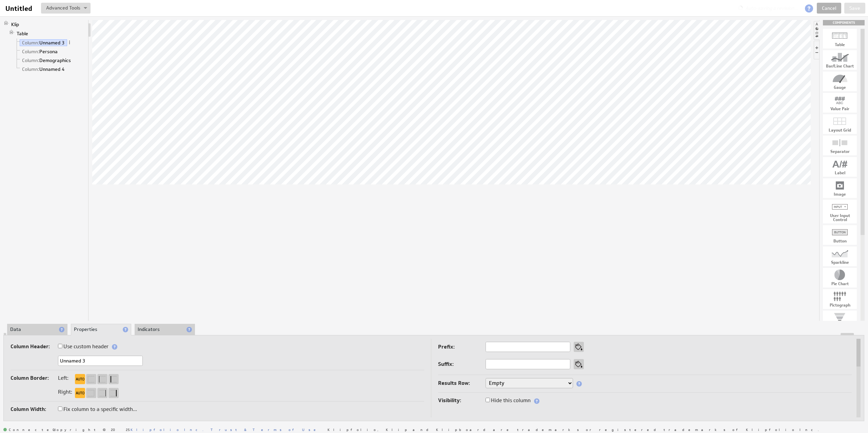
click at [21, 366] on div "Unnamed 3" at bounding box center [218, 361] width 414 height 11
drag, startPoint x: 97, startPoint y: 362, endPoint x: 56, endPoint y: 362, distance: 41.1
click at [56, 362] on div "Unnamed 3" at bounding box center [218, 361] width 414 height 11
type input "Quote"
click at [236, 277] on div at bounding box center [451, 170] width 719 height 301
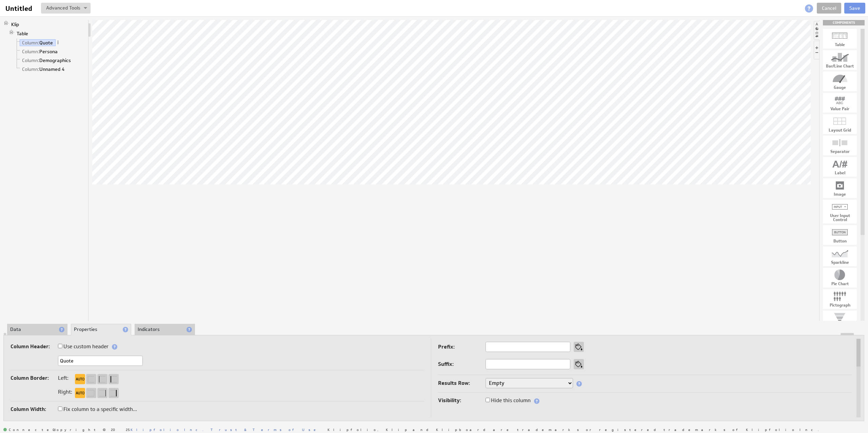
drag, startPoint x: 82, startPoint y: 362, endPoint x: 75, endPoint y: 362, distance: 7.5
click at [75, 362] on input "Quote" at bounding box center [100, 361] width 85 height 10
click at [56, 69] on link "Column: Unnamed 4" at bounding box center [43, 69] width 47 height 7
drag, startPoint x: 92, startPoint y: 360, endPoint x: 46, endPoint y: 360, distance: 45.8
click at [46, 360] on div "Unnamed 4" at bounding box center [218, 361] width 414 height 11
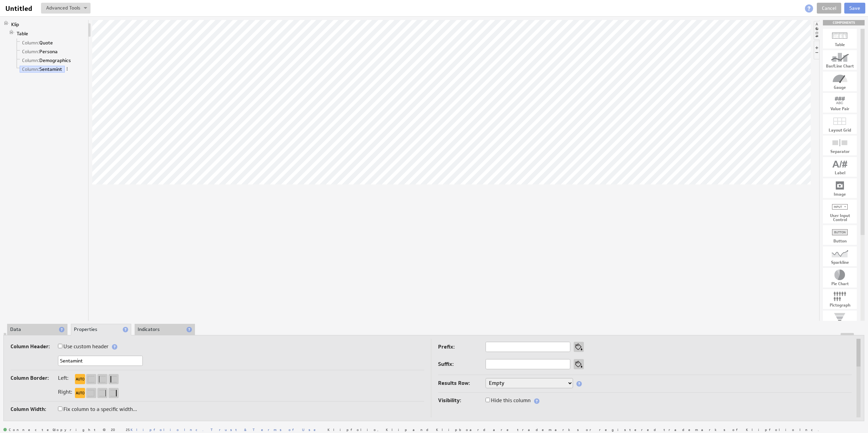
click at [72, 362] on input "Sentamint" at bounding box center [100, 361] width 85 height 10
type input "Sentemint"
click at [232, 239] on div at bounding box center [451, 170] width 719 height 301
click at [31, 330] on li "Data" at bounding box center [37, 330] width 60 height 12
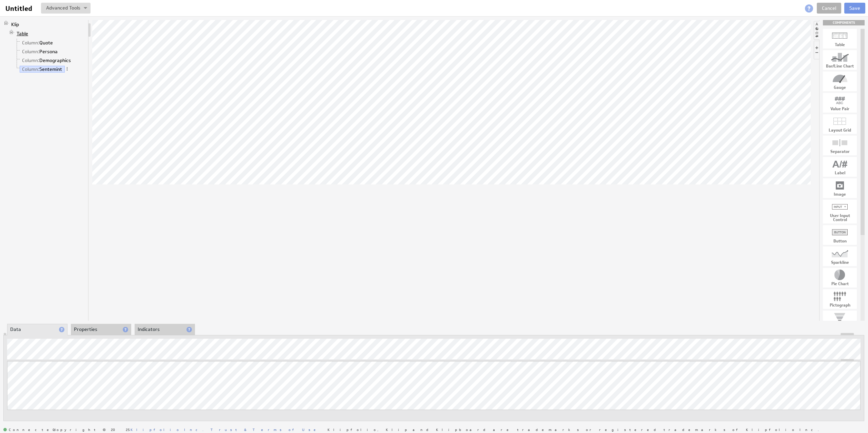
click at [21, 36] on link "Table" at bounding box center [22, 33] width 17 height 7
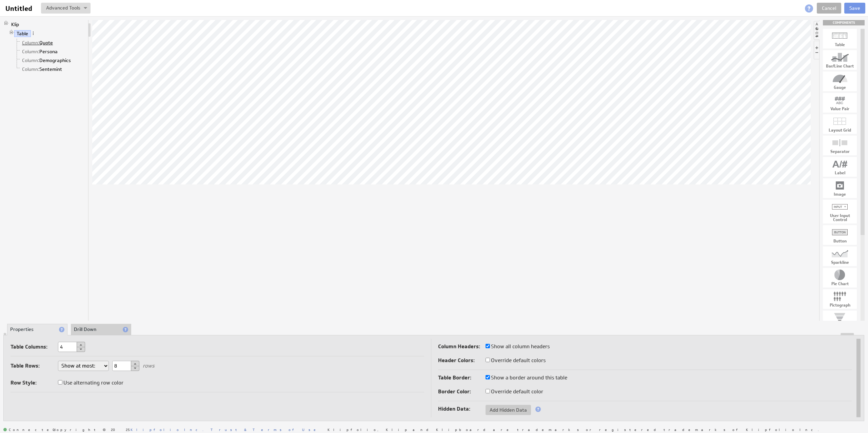
click at [45, 42] on link "Column: Quote" at bounding box center [38, 42] width 36 height 7
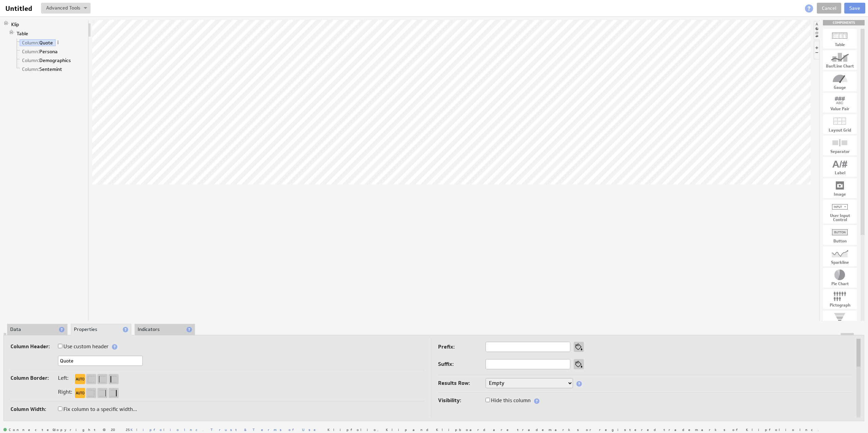
click at [34, 327] on li "Data" at bounding box center [37, 330] width 60 height 12
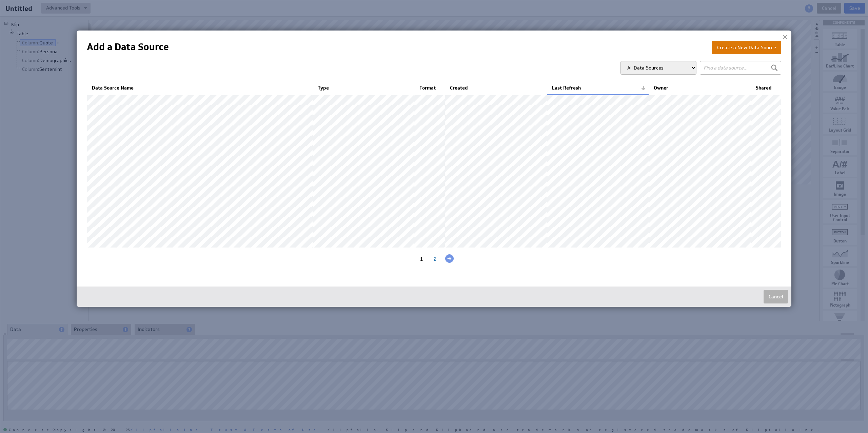
click at [749, 45] on button "Create a New Data Source" at bounding box center [746, 48] width 69 height 14
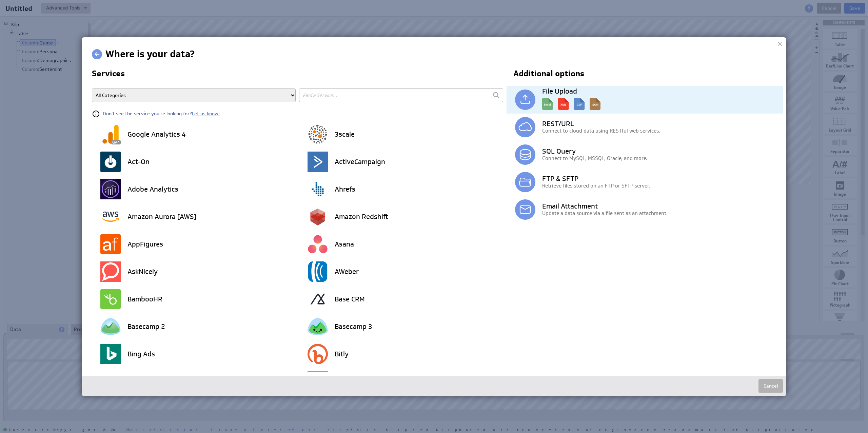
click at [518, 96] on img at bounding box center [525, 100] width 20 height 20
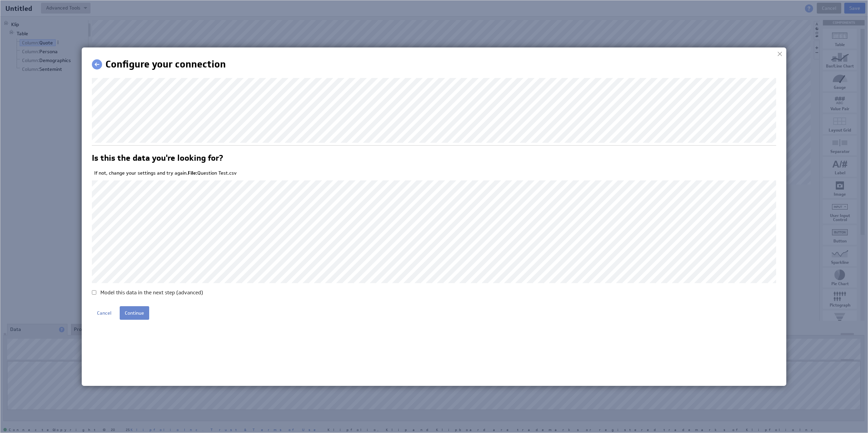
click at [122, 309] on input "Continue" at bounding box center [135, 313] width 30 height 14
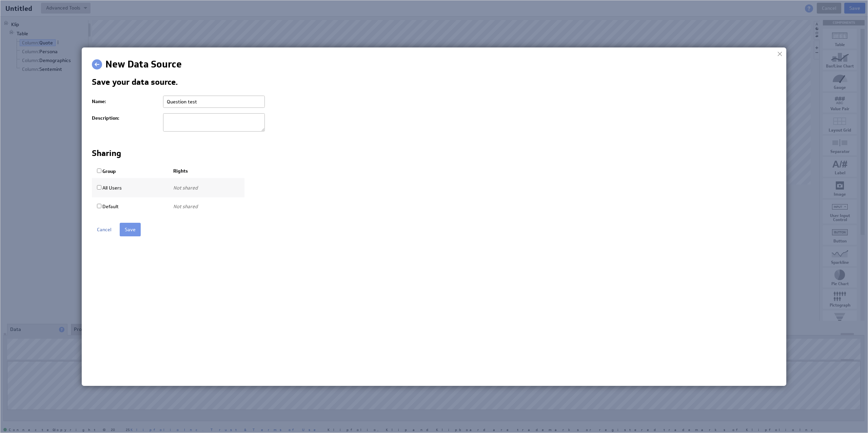
click at [101, 190] on input "All Users" at bounding box center [99, 187] width 4 height 4
checkbox input "true"
select select "c9c869d6a52369ebfdd027c08a4c7b80:use"
click at [127, 231] on input "Save" at bounding box center [130, 230] width 21 height 14
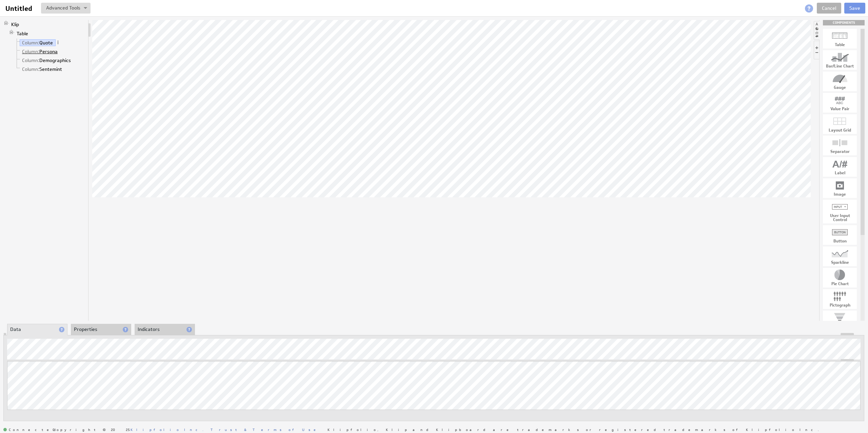
click at [49, 52] on link "Column: Persona" at bounding box center [40, 51] width 41 height 7
click at [47, 61] on link "Column: Demographics" at bounding box center [47, 60] width 54 height 7
click at [44, 70] on link "Column: Sentemint" at bounding box center [42, 69] width 45 height 7
click at [71, 77] on div "Rename..." at bounding box center [93, 78] width 68 height 11
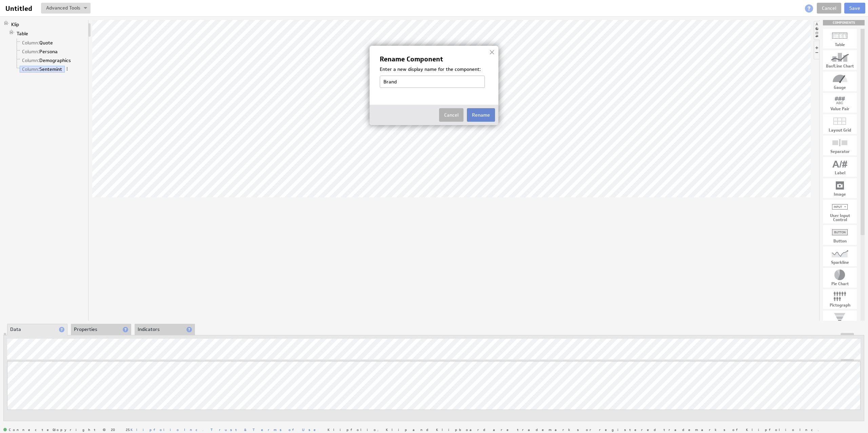
type input "Brand"
click at [484, 116] on button "Rename" at bounding box center [481, 115] width 28 height 14
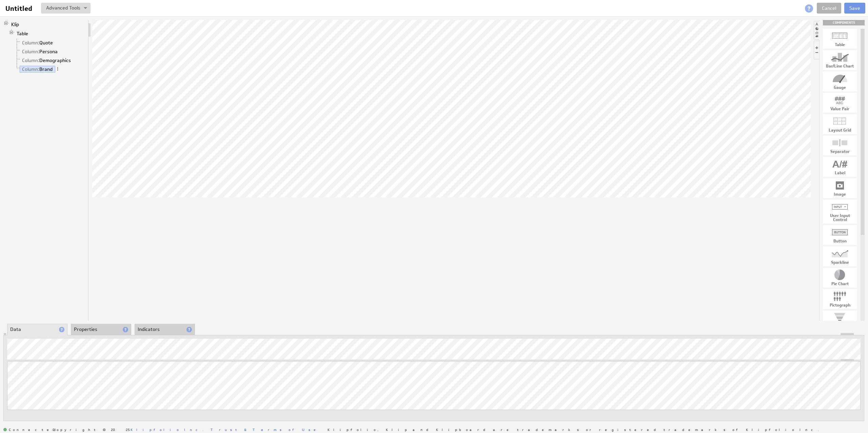
click at [88, 328] on li "Properties" at bounding box center [101, 330] width 60 height 12
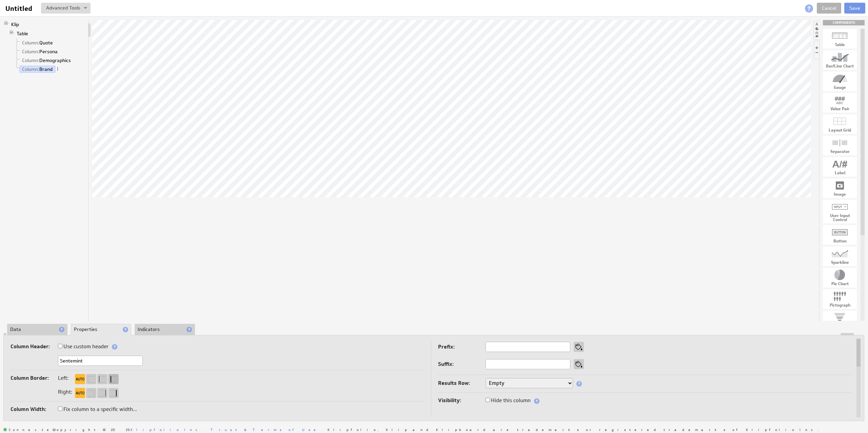
click at [111, 383] on div at bounding box center [114, 379] width 10 height 10
click at [115, 396] on div at bounding box center [114, 393] width 10 height 10
click at [62, 409] on label "Fix column to a specific width..." at bounding box center [97, 409] width 79 height 9
click at [62, 409] on input "Fix column to a specific width..." at bounding box center [60, 409] width 4 height 4
checkbox input "true"
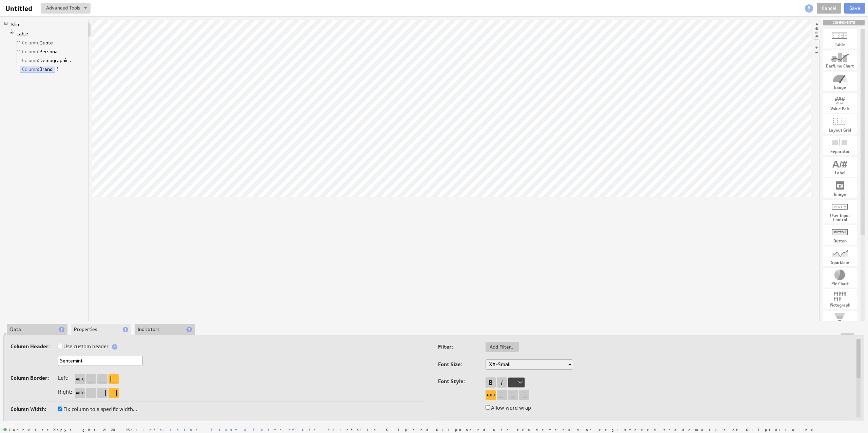
click at [25, 34] on link "Table" at bounding box center [22, 33] width 17 height 7
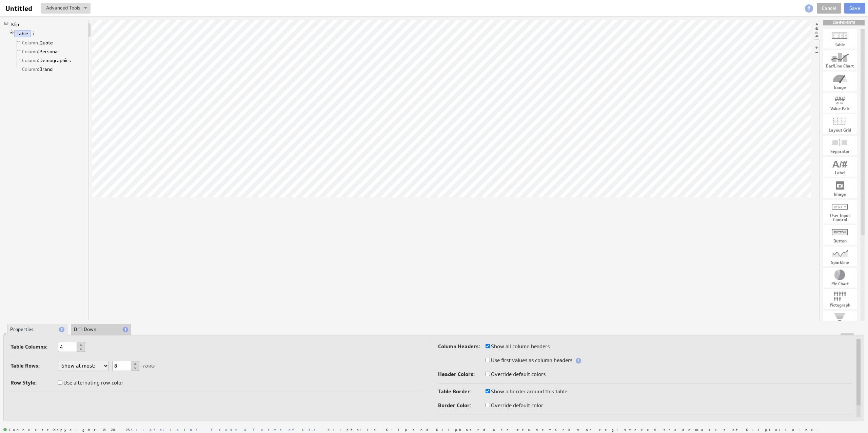
click at [61, 384] on input "Use alternating row color" at bounding box center [60, 382] width 4 height 4
checkbox input "true"
click at [92, 325] on li "Drill Down" at bounding box center [101, 330] width 60 height 12
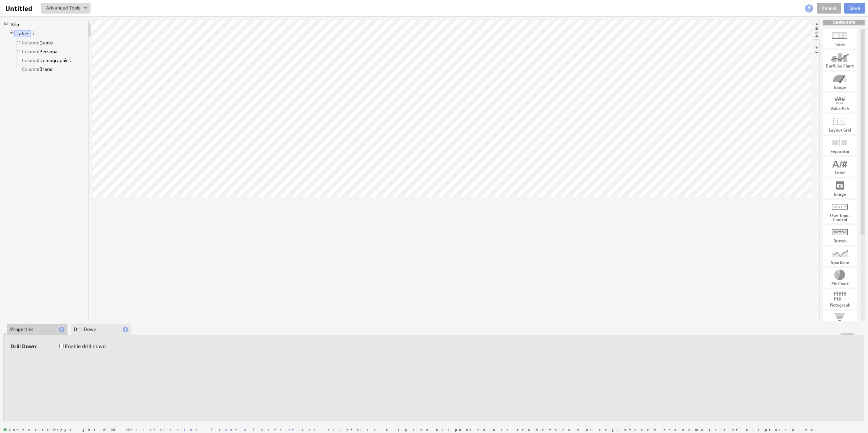
click at [62, 347] on input "Enable drill down" at bounding box center [61, 346] width 4 height 4
checkbox input "true"
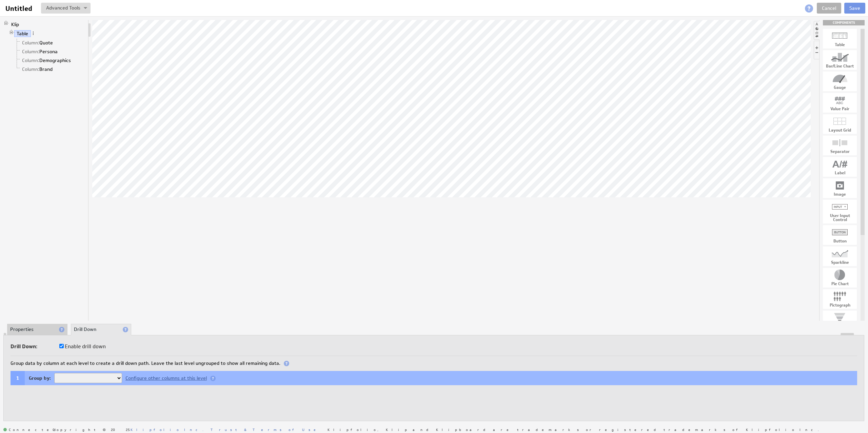
click at [118, 378] on select "Quote Persona Demographics Brand" at bounding box center [88, 378] width 68 height 10
click at [26, 329] on li "Properties" at bounding box center [37, 330] width 60 height 12
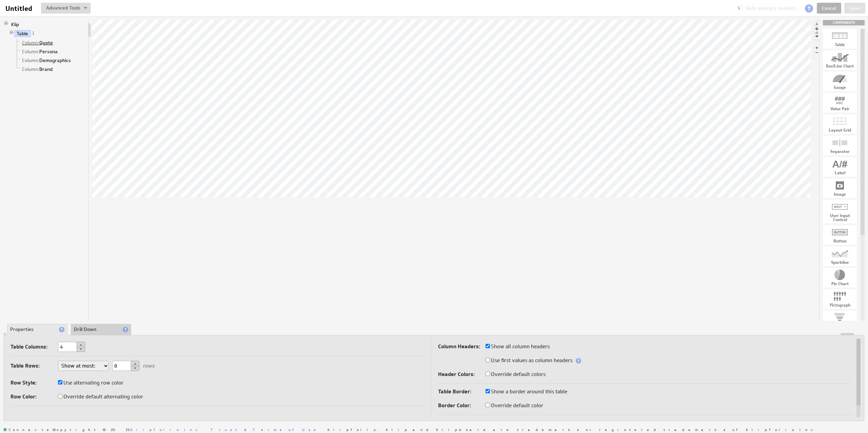
click at [49, 44] on link "Column: Quote" at bounding box center [38, 42] width 36 height 7
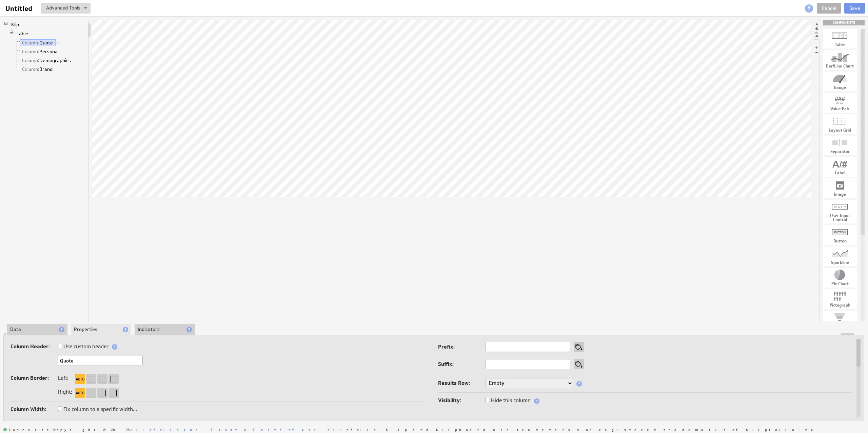
click at [142, 328] on li "Indicators" at bounding box center [165, 330] width 60 height 12
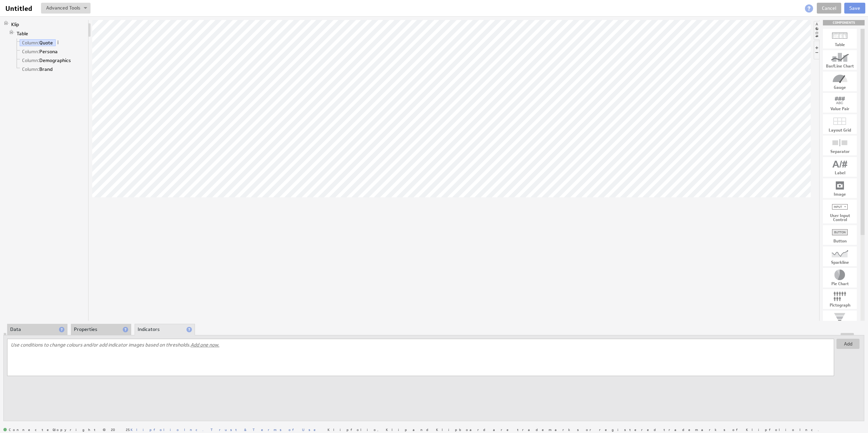
click at [31, 330] on li "Data" at bounding box center [37, 330] width 60 height 12
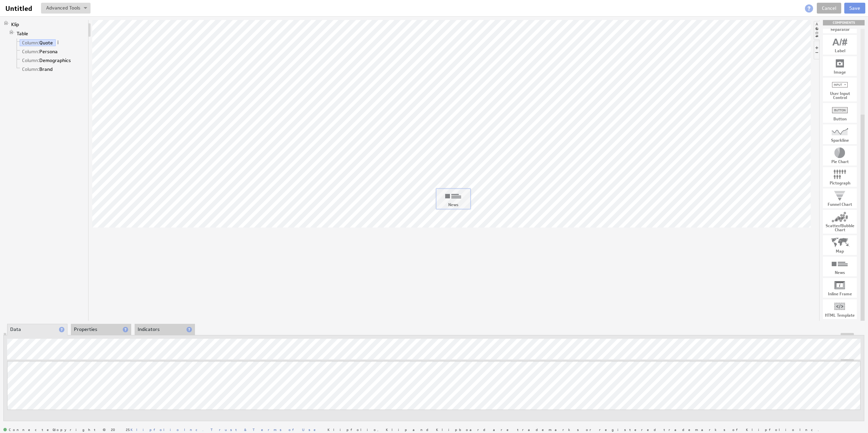
drag, startPoint x: 846, startPoint y: 265, endPoint x: 459, endPoint y: 197, distance: 393.0
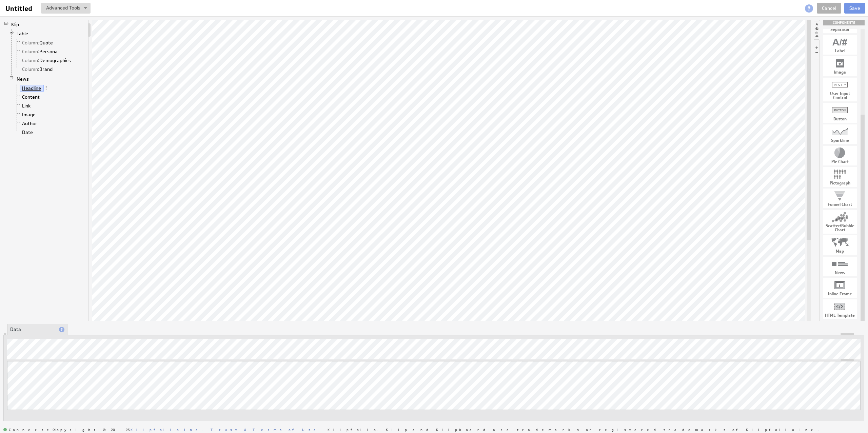
click at [42, 89] on link "Headline" at bounding box center [32, 88] width 24 height 7
click at [53, 90] on span at bounding box center [52, 87] width 5 height 5
click at [32, 100] on link "Content" at bounding box center [31, 97] width 23 height 7
click at [34, 127] on link "Author" at bounding box center [30, 123] width 20 height 7
click at [24, 132] on link "Date" at bounding box center [28, 132] width 16 height 7
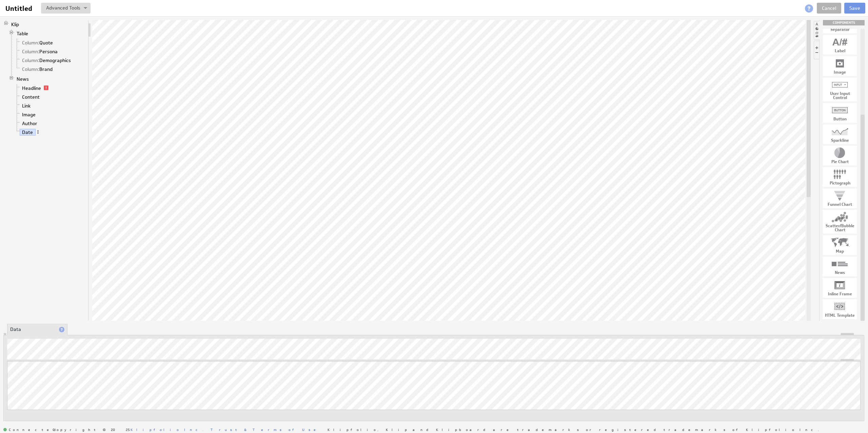
click at [37, 133] on span at bounding box center [38, 132] width 5 height 5
click at [37, 133] on div "Rename..." at bounding box center [72, 140] width 71 height 14
click at [27, 108] on link "Link" at bounding box center [27, 105] width 14 height 7
click at [858, 8] on button "Save" at bounding box center [855, 8] width 21 height 11
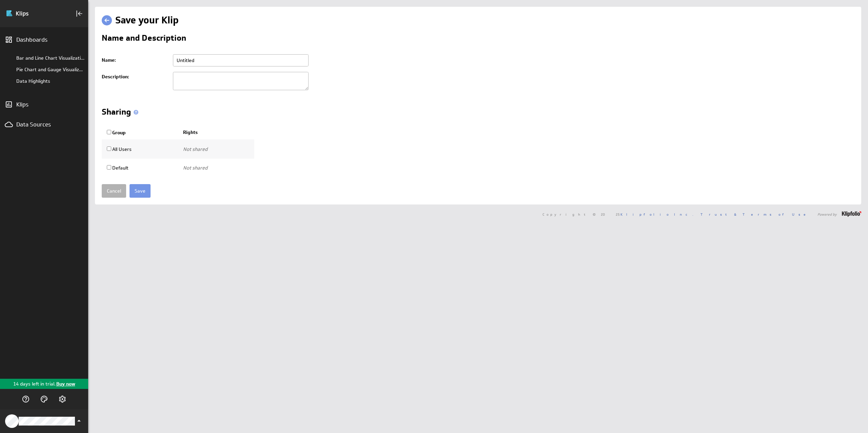
click at [108, 150] on input "All Users" at bounding box center [109, 149] width 4 height 4
checkbox input "true"
select select"] "c9c869d6a52369ebfdd027c08a4c7b80:use"
click at [138, 195] on input "Save" at bounding box center [140, 191] width 21 height 14
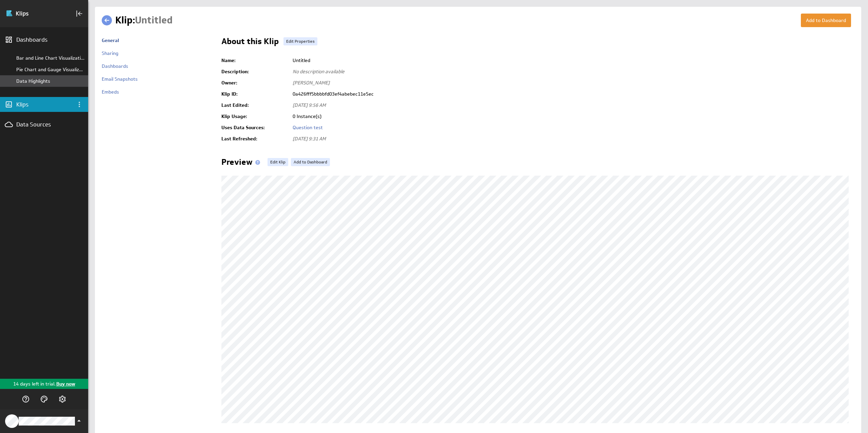
click at [28, 82] on div "Data Highlights" at bounding box center [50, 81] width 69 height 6
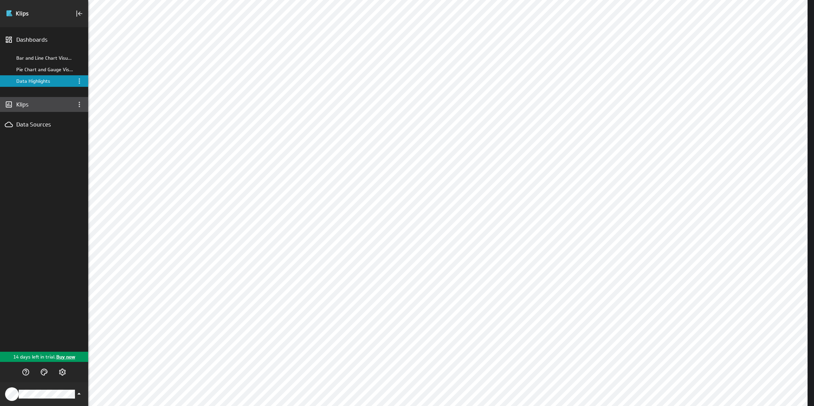
click at [35, 107] on div "Klips" at bounding box center [44, 104] width 56 height 7
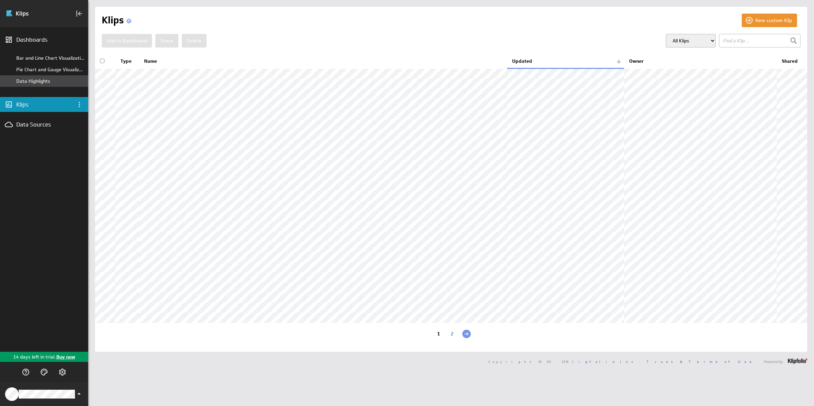
click at [33, 80] on div "Data Highlights" at bounding box center [50, 81] width 69 height 6
